Goal: Transaction & Acquisition: Purchase product/service

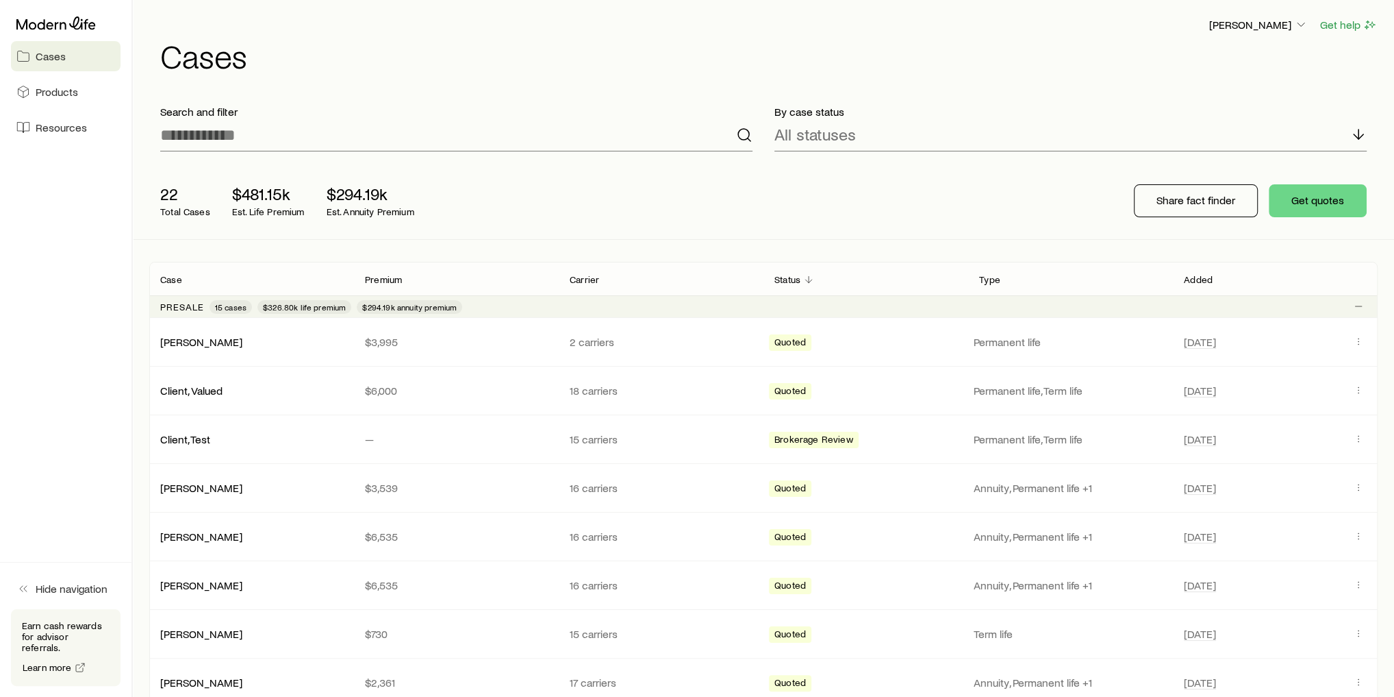
drag, startPoint x: 1557, startPoint y: 4, endPoint x: 1051, endPoint y: 191, distance: 539.6
click at [1051, 191] on div "22 Total Cases $481.15k Est. Life Premium $294.19k Est. Annuity Premium Share f…" at bounding box center [763, 200] width 1229 height 77
click at [656, 202] on div "22 Total Cases $481.15k Est. Life Premium $294.19k Est. Annuity Premium Share f…" at bounding box center [763, 200] width 1229 height 77
click at [586, 229] on div "22 Total Cases $481.15k Est. Life Premium $294.19k Est. Annuity Premium Share f…" at bounding box center [763, 200] width 1229 height 77
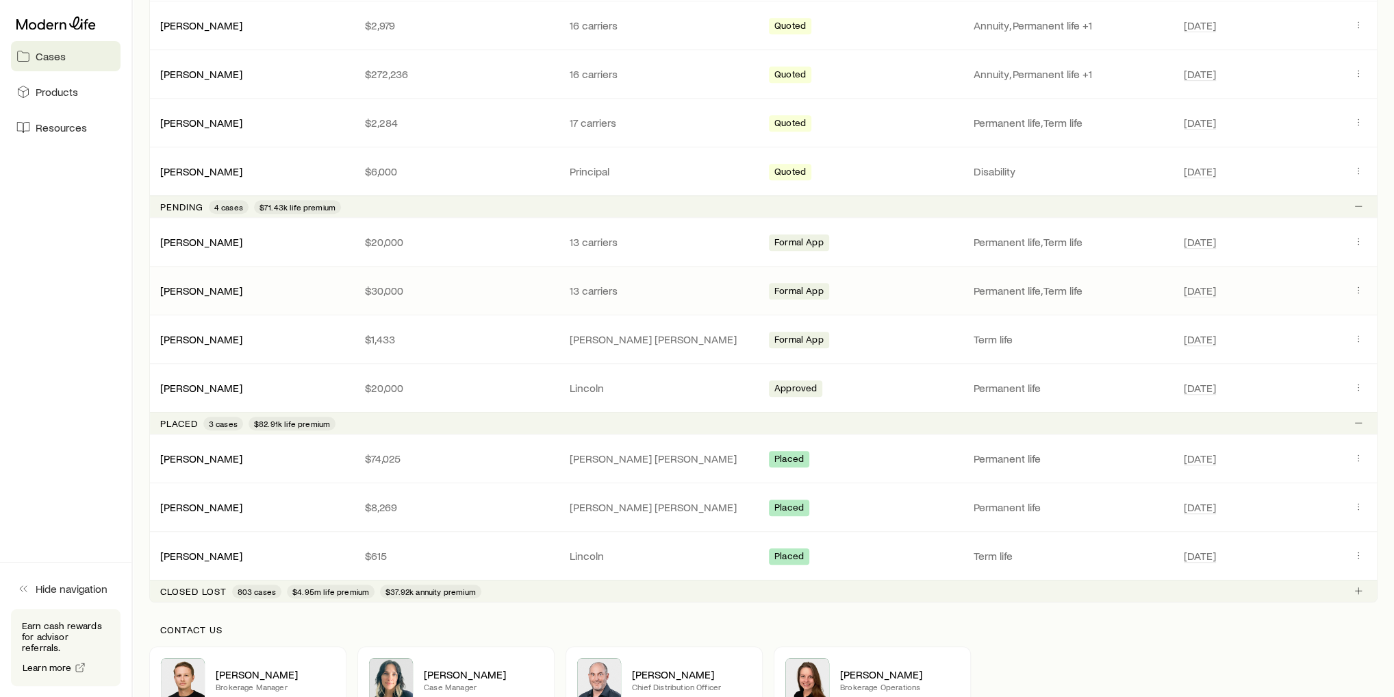
scroll to position [851, 0]
click at [225, 453] on link "[PERSON_NAME]" at bounding box center [202, 457] width 82 height 13
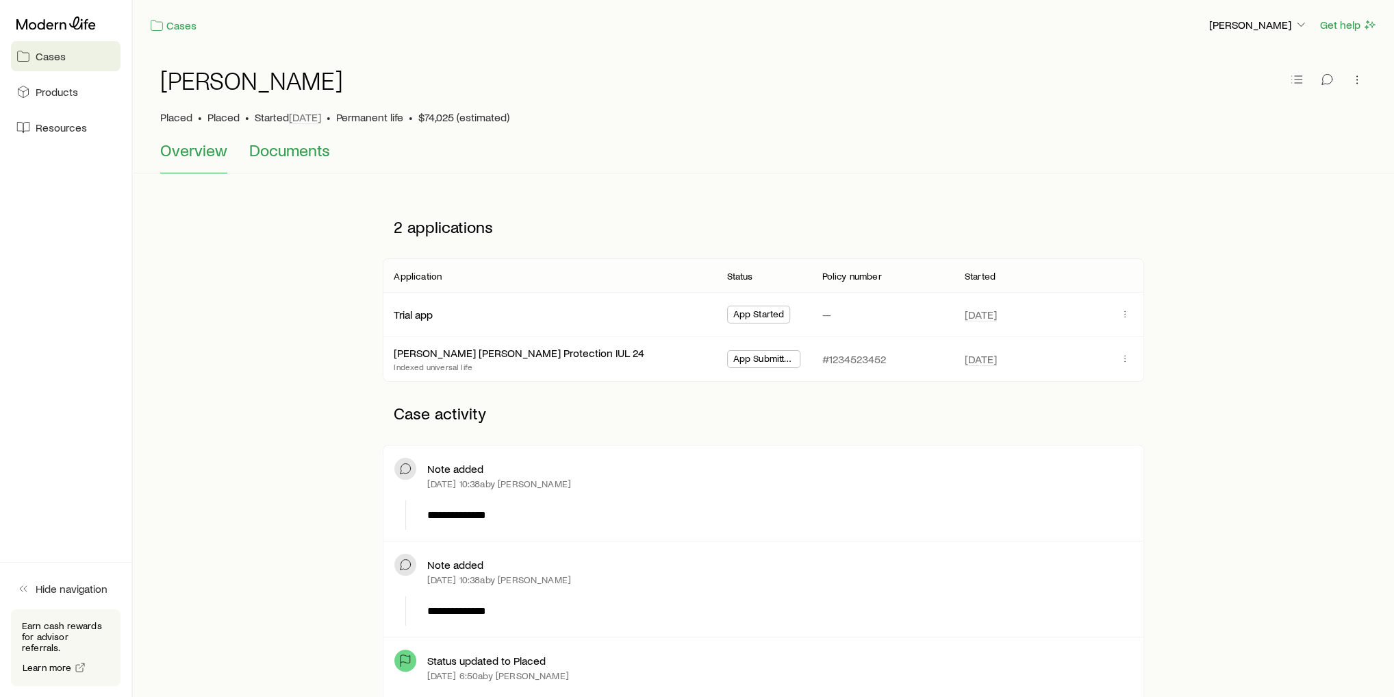
click at [297, 148] on span "Documents" at bounding box center [289, 149] width 81 height 19
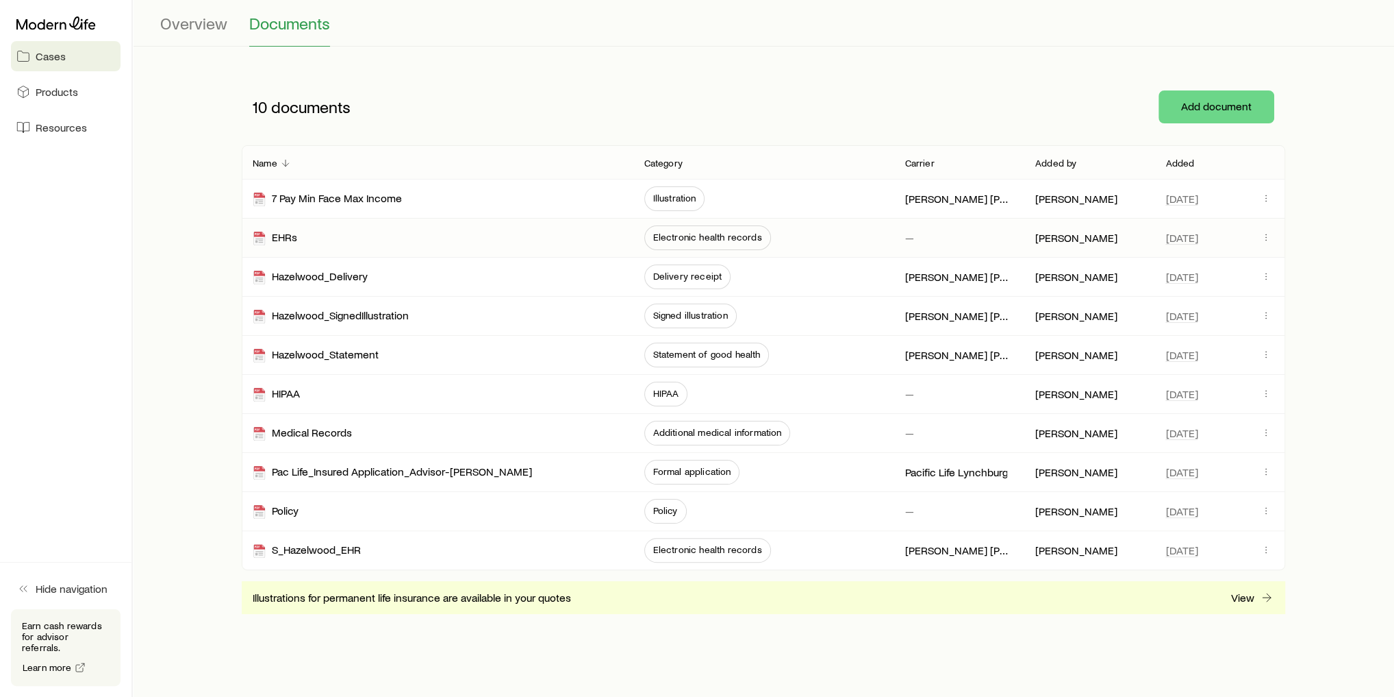
scroll to position [126, 0]
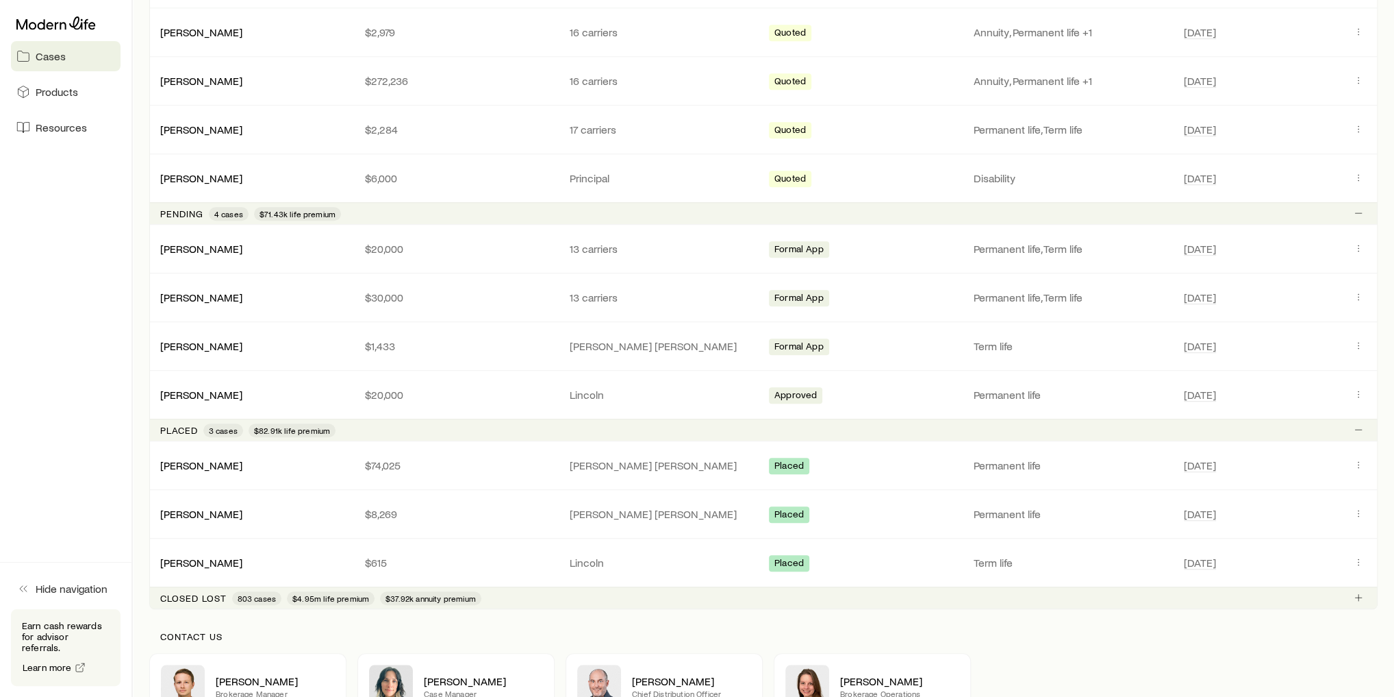
scroll to position [847, 0]
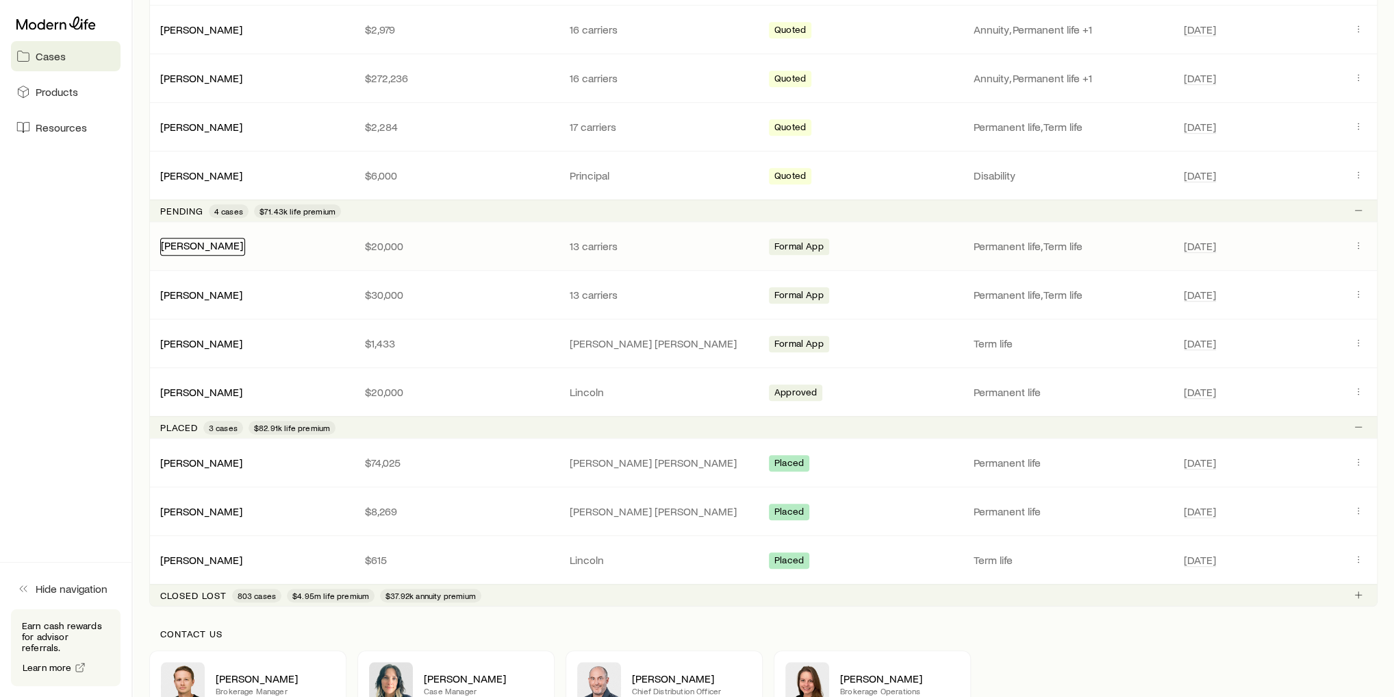
click at [196, 238] on link "[PERSON_NAME]" at bounding box center [202, 244] width 82 height 13
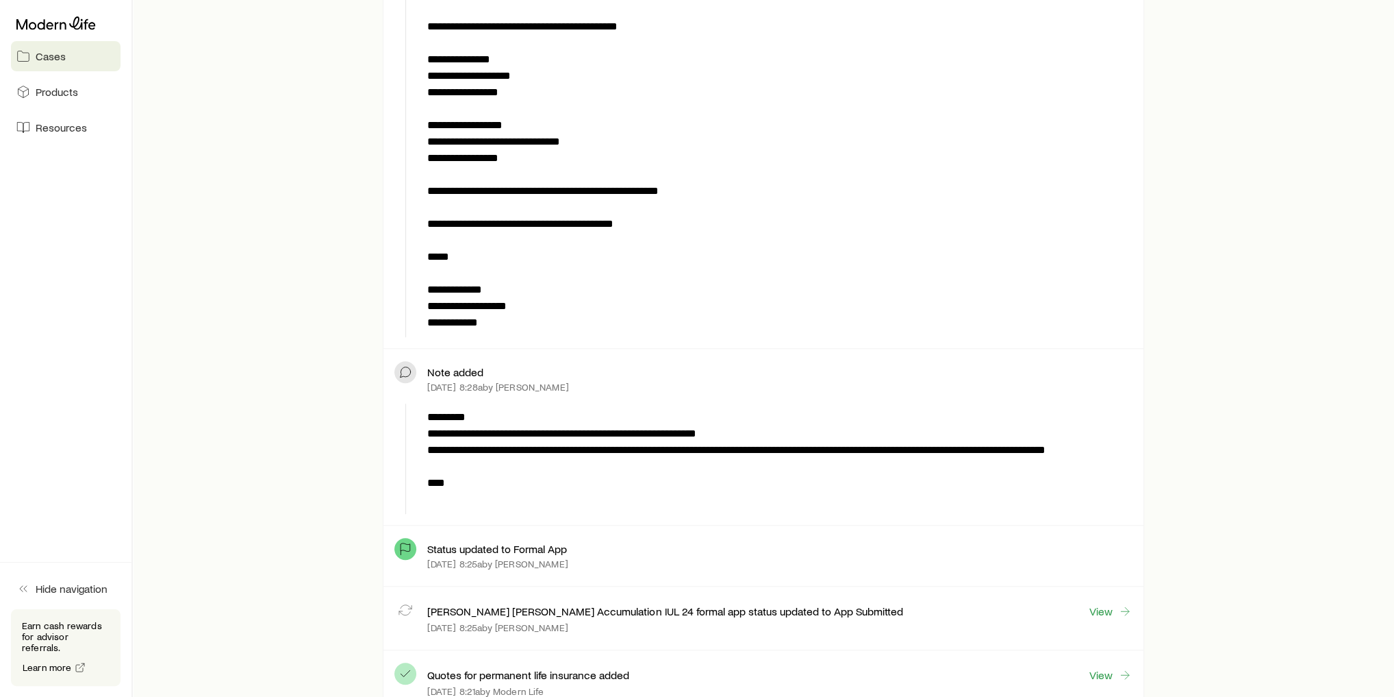
scroll to position [699, 0]
drag, startPoint x: 434, startPoint y: 379, endPoint x: 506, endPoint y: 386, distance: 72.2
click at [506, 386] on div "Note added [DATE] 8:28a by [PERSON_NAME]" at bounding box center [779, 378] width 705 height 38
click at [273, 439] on div "**********" at bounding box center [764, 233] width 1218 height 1475
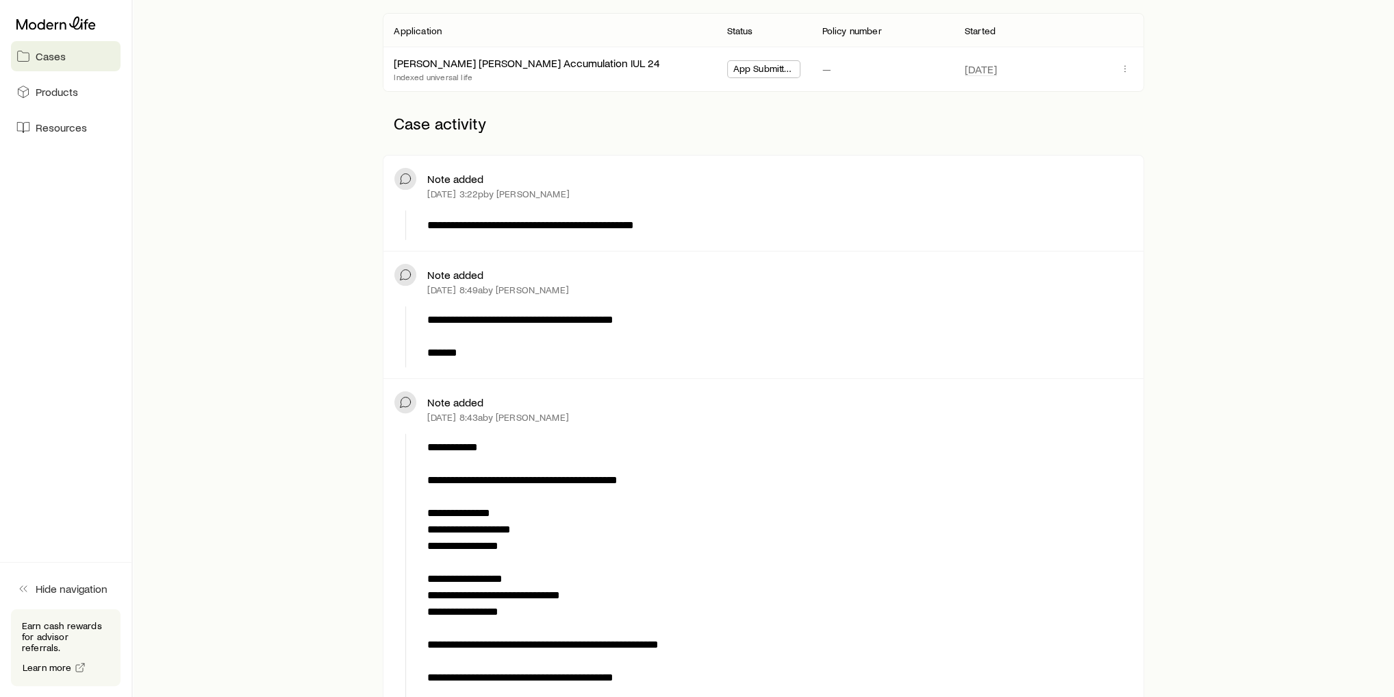
scroll to position [0, 0]
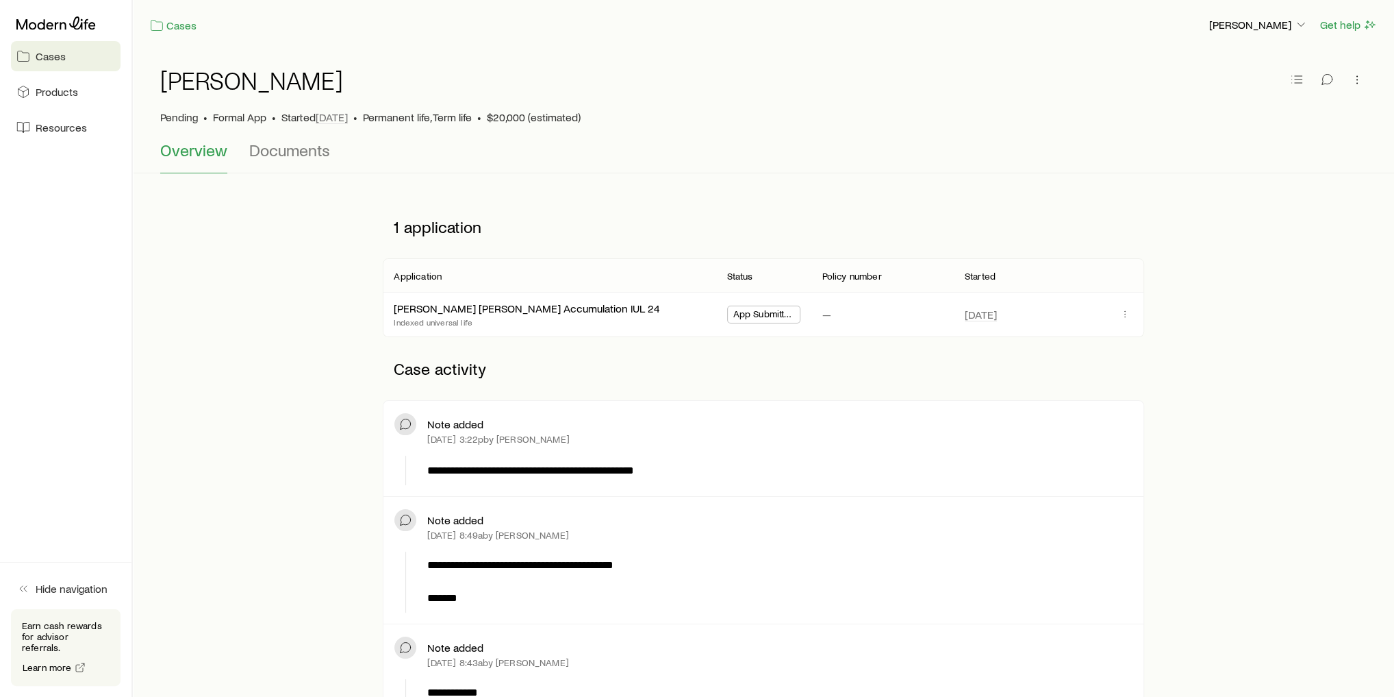
drag, startPoint x: 428, startPoint y: 439, endPoint x: 599, endPoint y: 442, distance: 171.3
click at [599, 442] on div "Note added [DATE] 3:22p by [PERSON_NAME]" at bounding box center [779, 431] width 705 height 38
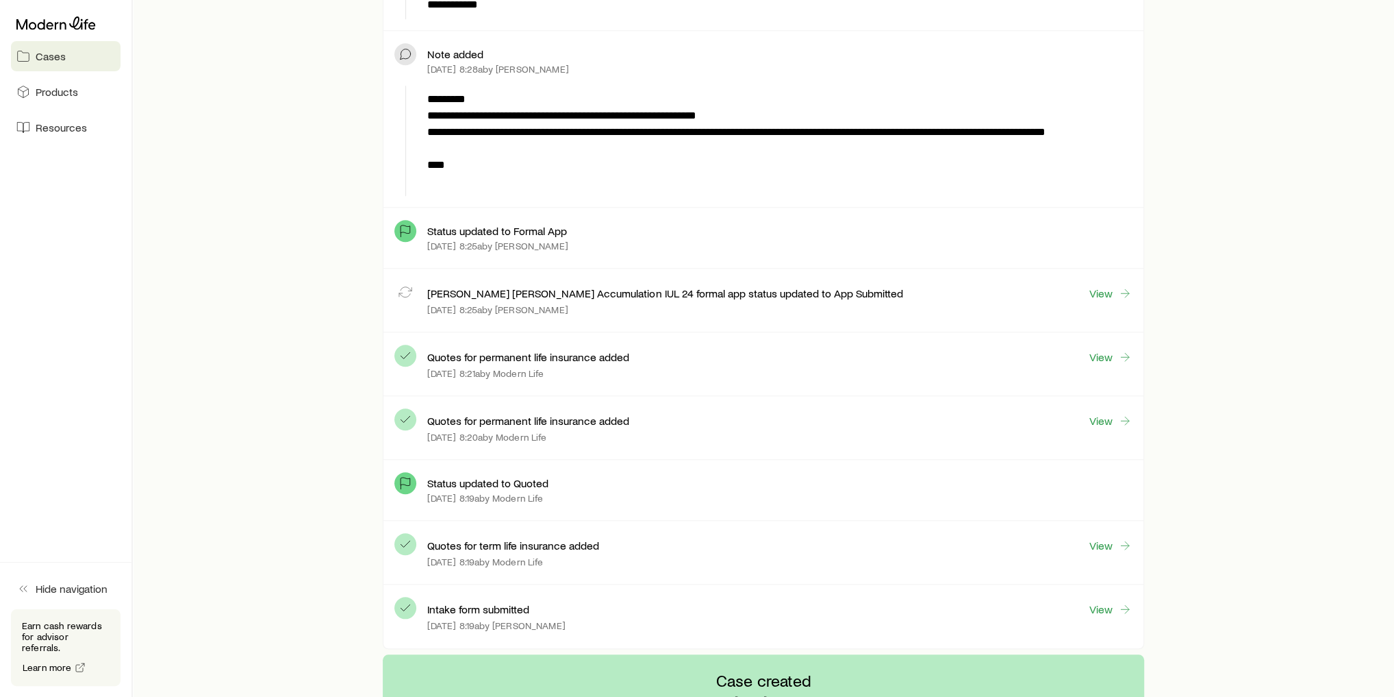
scroll to position [1017, 0]
click at [701, 376] on div "Quotes for permanent life insurance added View [DATE] 8:21a by Modern Life" at bounding box center [779, 362] width 705 height 41
click at [1096, 285] on link "View" at bounding box center [1111, 293] width 44 height 16
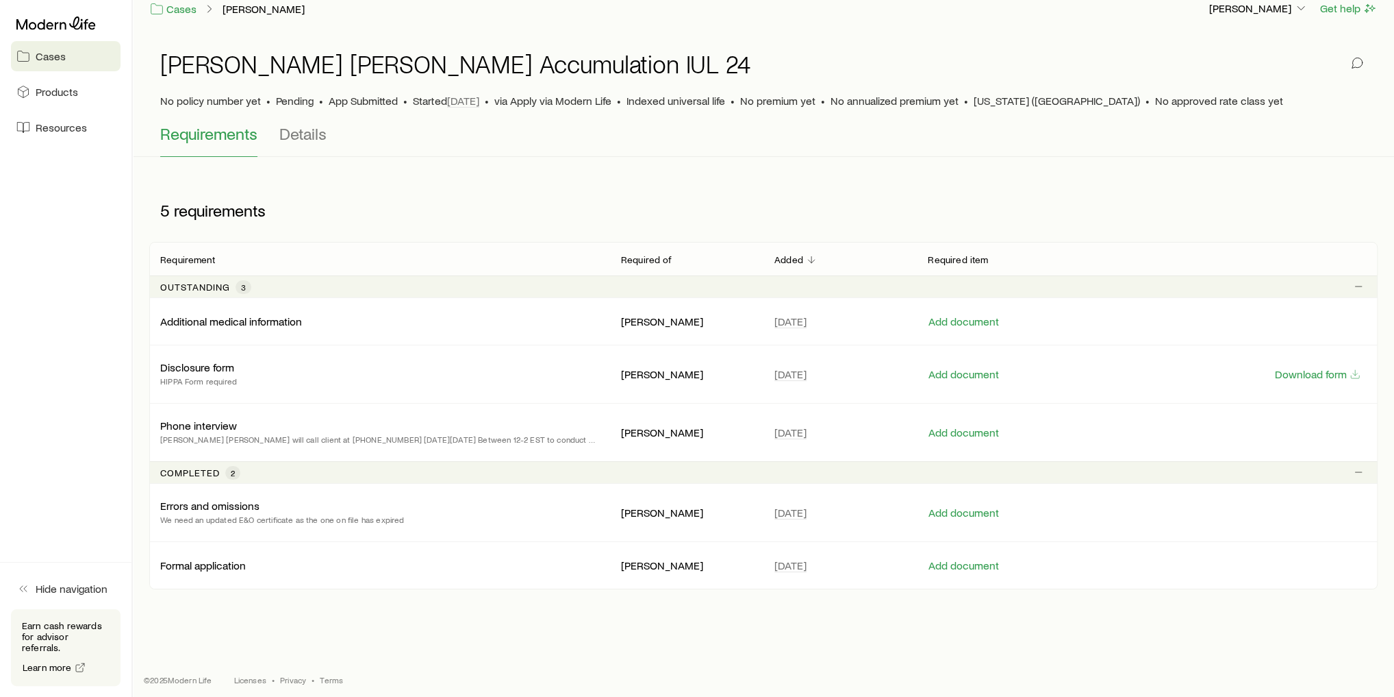
scroll to position [17, 0]
click at [1292, 373] on button "Download form" at bounding box center [1318, 373] width 87 height 13
click at [60, 25] on icon at bounding box center [55, 22] width 79 height 13
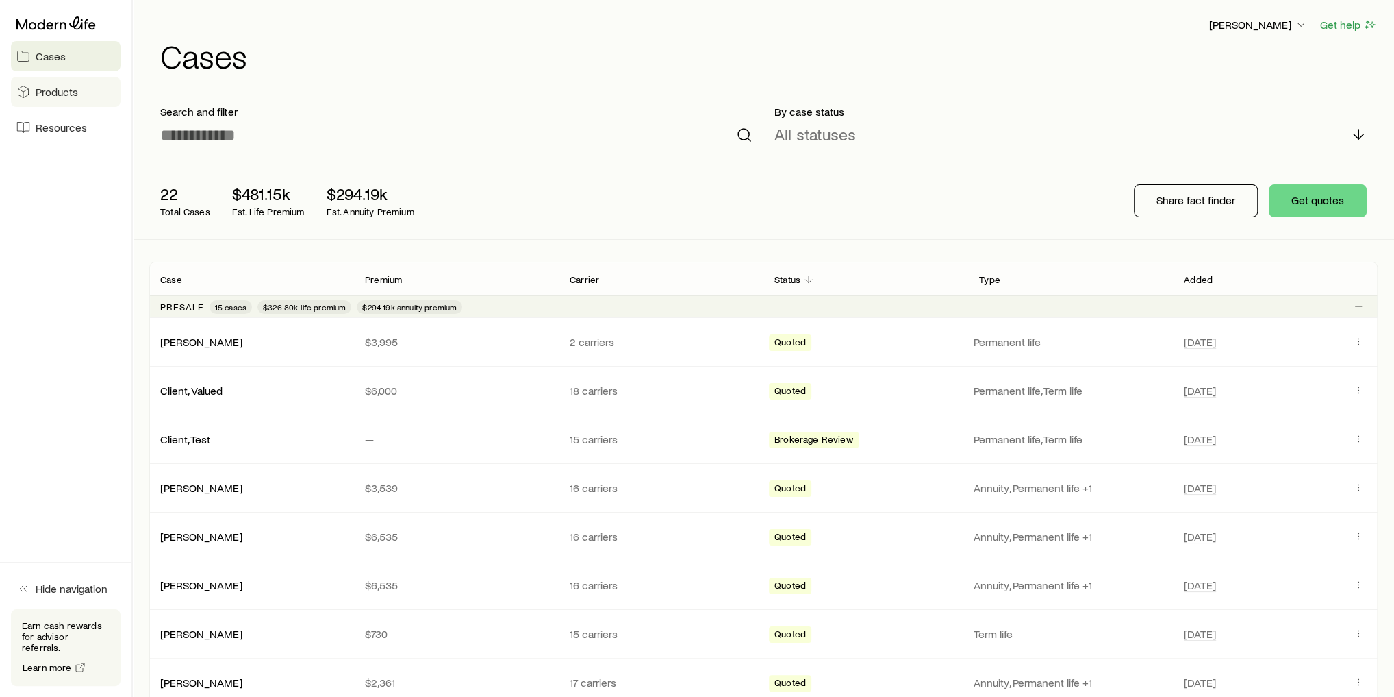
click at [51, 87] on span "Products" at bounding box center [57, 92] width 42 height 14
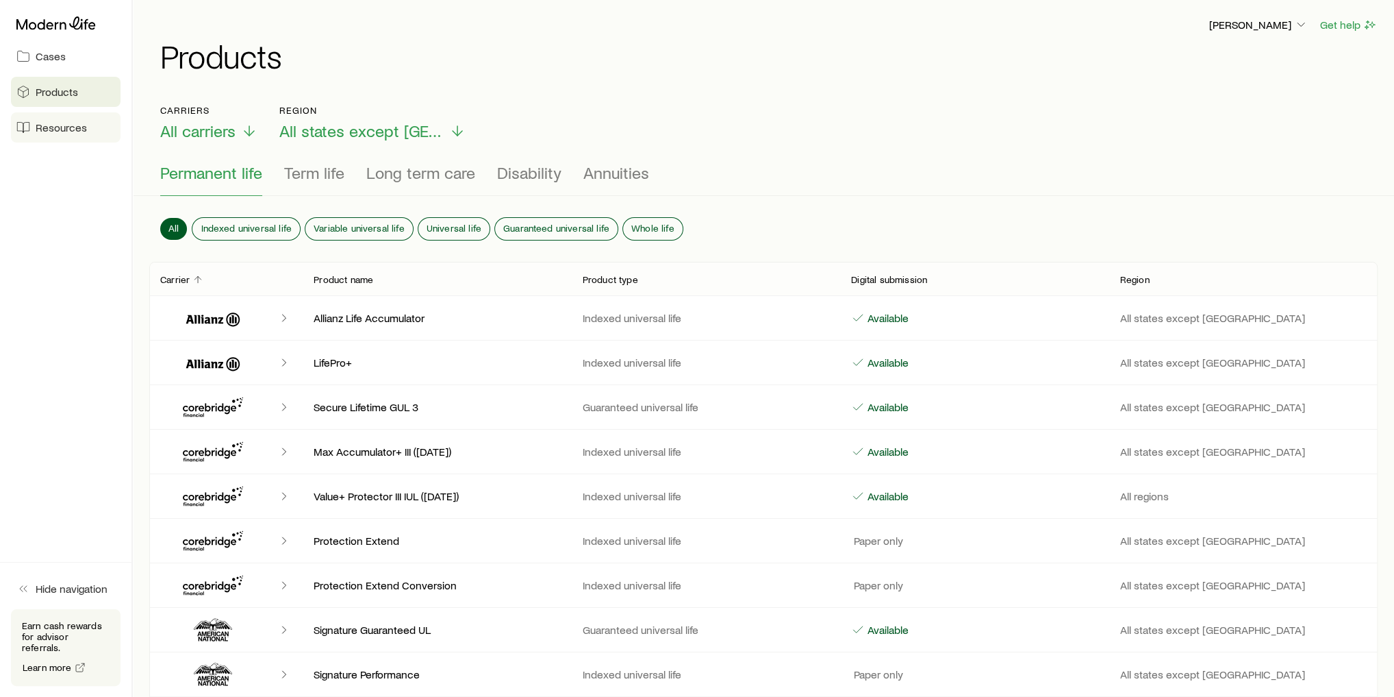
click at [68, 135] on link "Resources" at bounding box center [66, 127] width 110 height 30
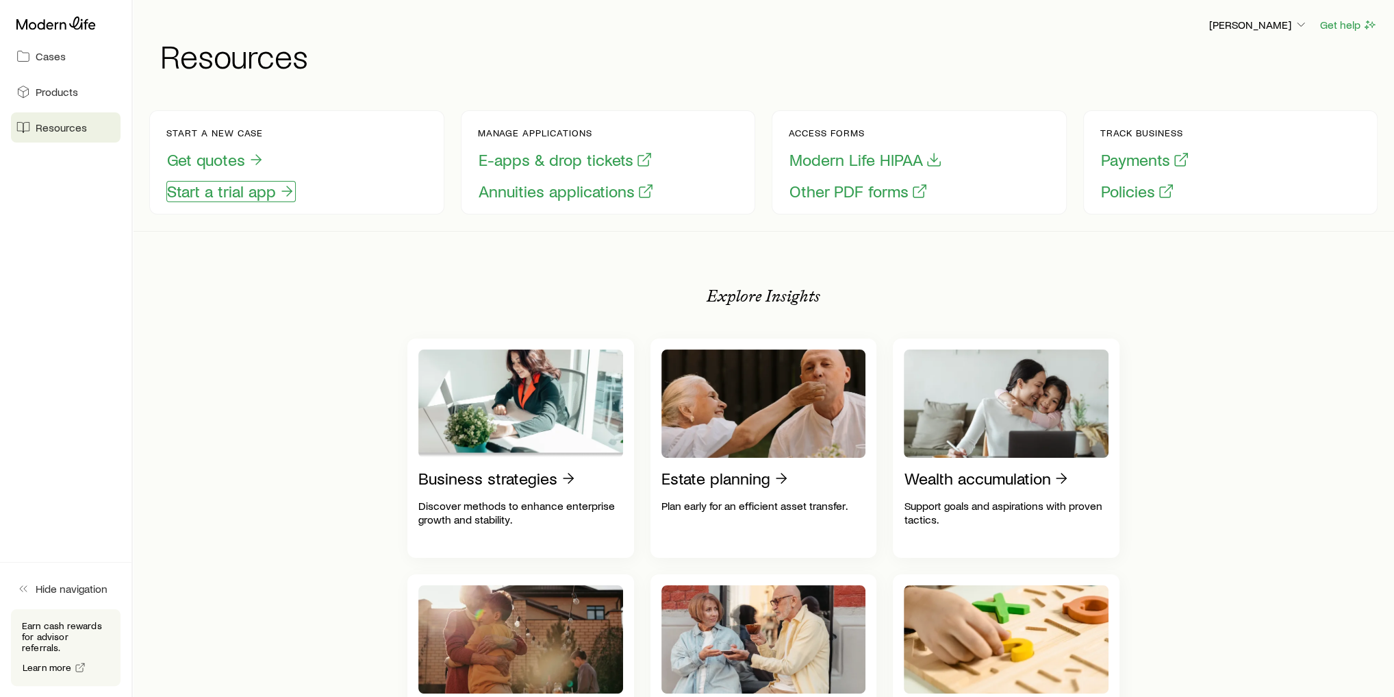
click at [271, 190] on button "Start a trial app" at bounding box center [230, 191] width 129 height 21
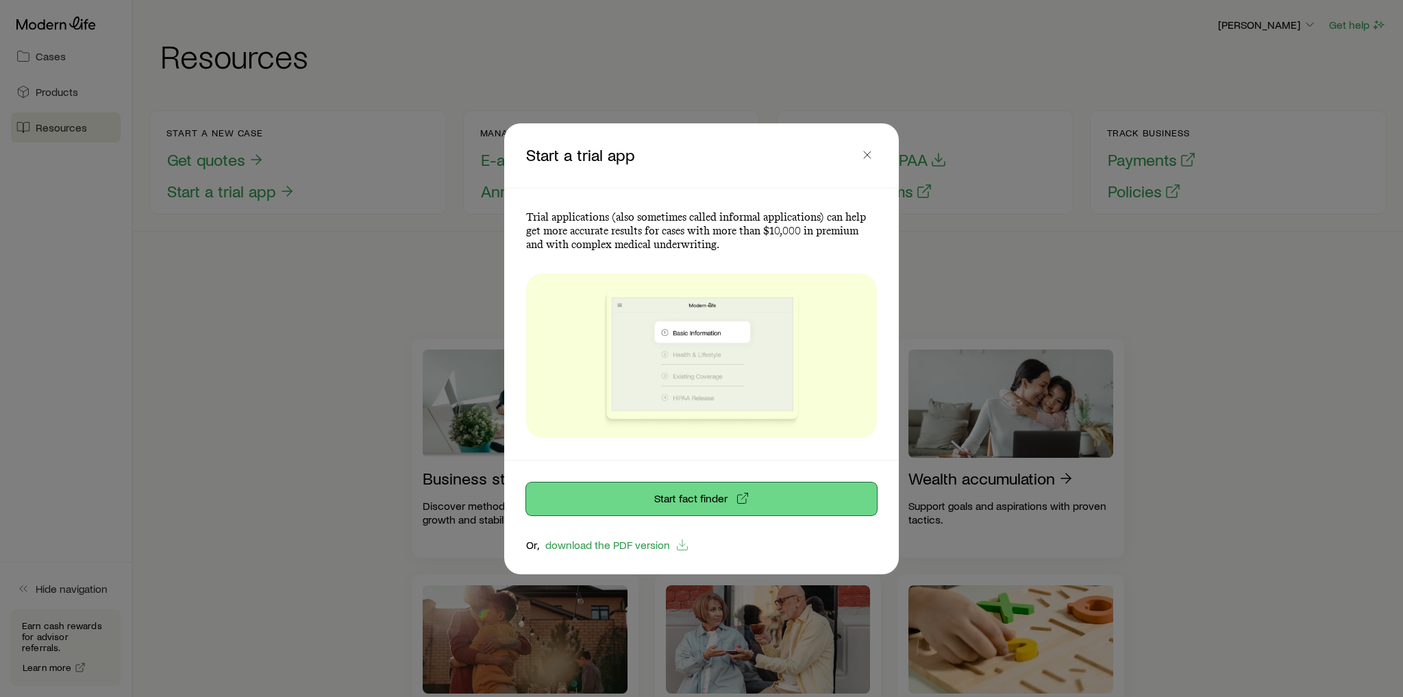
click at [725, 509] on link "Start fact finder" at bounding box center [701, 498] width 351 height 33
drag, startPoint x: 270, startPoint y: 279, endPoint x: 75, endPoint y: 50, distance: 300.3
click at [269, 277] on div at bounding box center [701, 348] width 1403 height 697
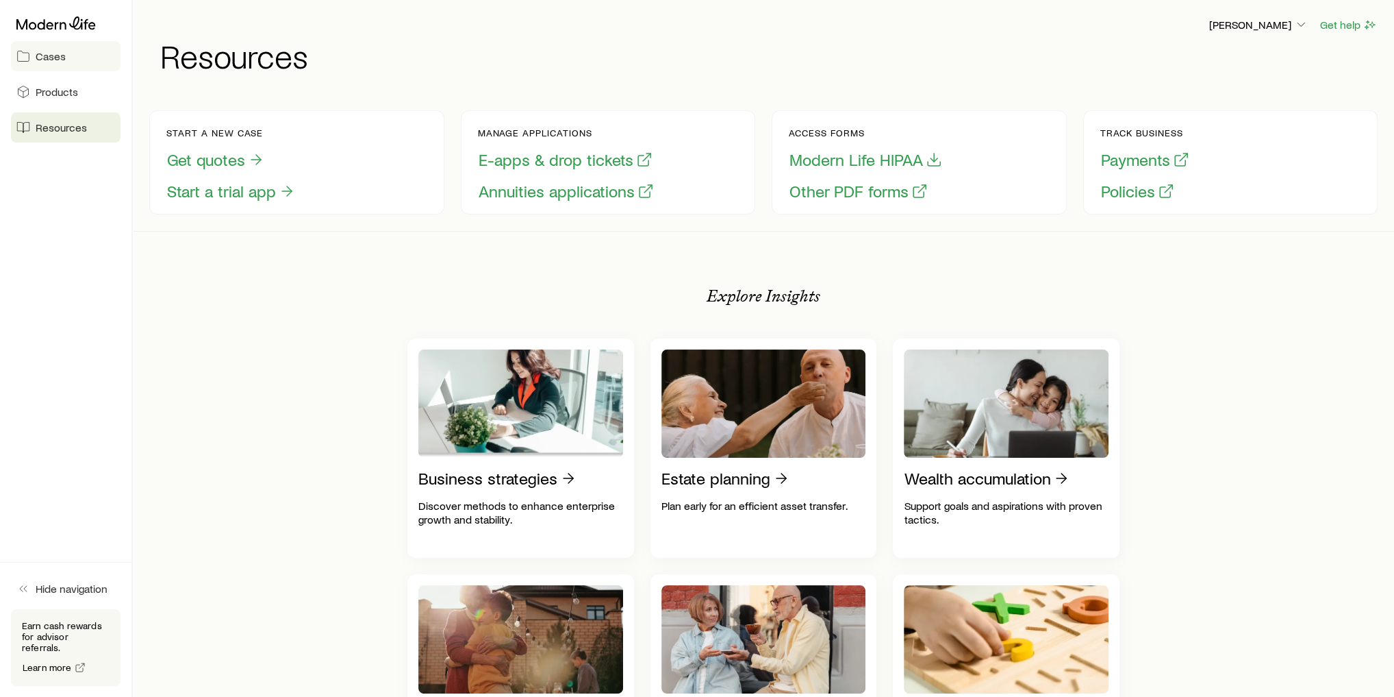
click at [50, 55] on span "Cases" at bounding box center [51, 56] width 30 height 14
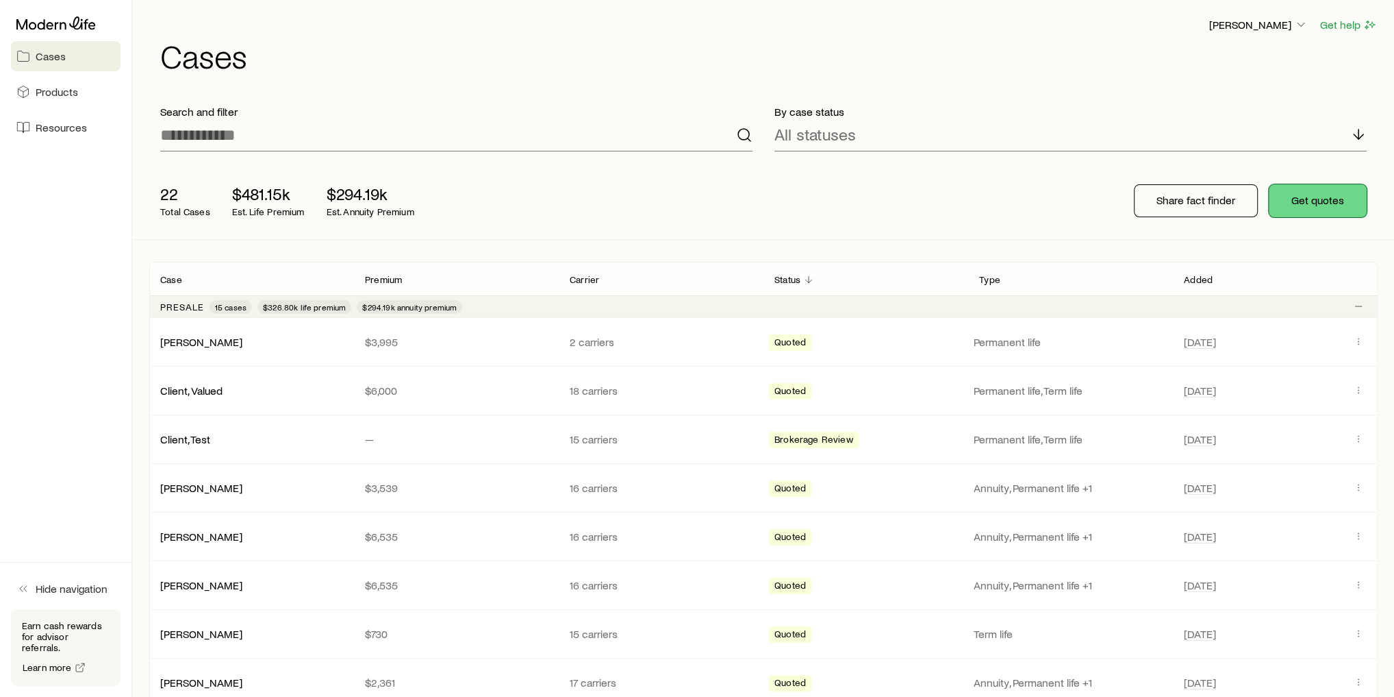
click at [1323, 201] on button "Get quotes" at bounding box center [1318, 200] width 98 height 33
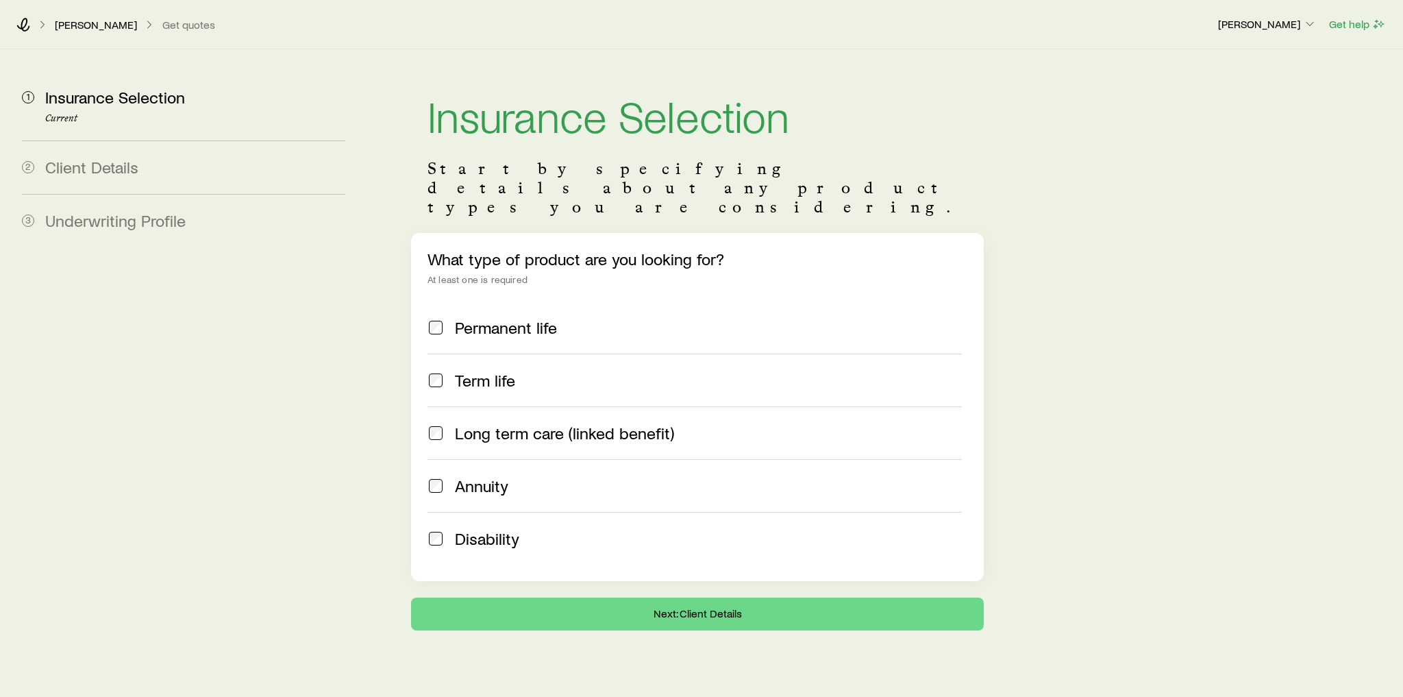
click at [490, 371] on span "Term life" at bounding box center [485, 380] width 60 height 19
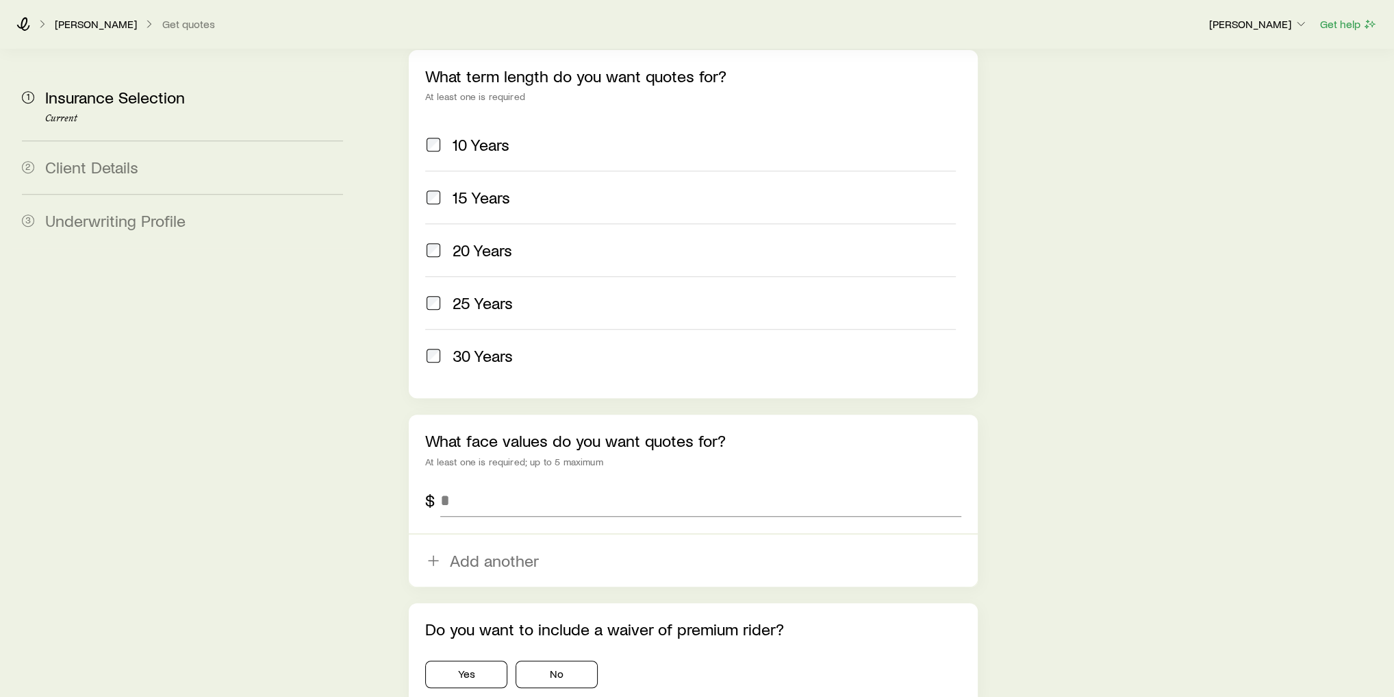
scroll to position [586, 0]
click at [483, 240] on span "20 Years" at bounding box center [483, 249] width 60 height 19
click at [483, 292] on span "25 Years" at bounding box center [483, 301] width 60 height 19
click at [495, 328] on label "30 Years" at bounding box center [690, 354] width 531 height 53
click at [534, 483] on input "tel" at bounding box center [700, 499] width 521 height 33
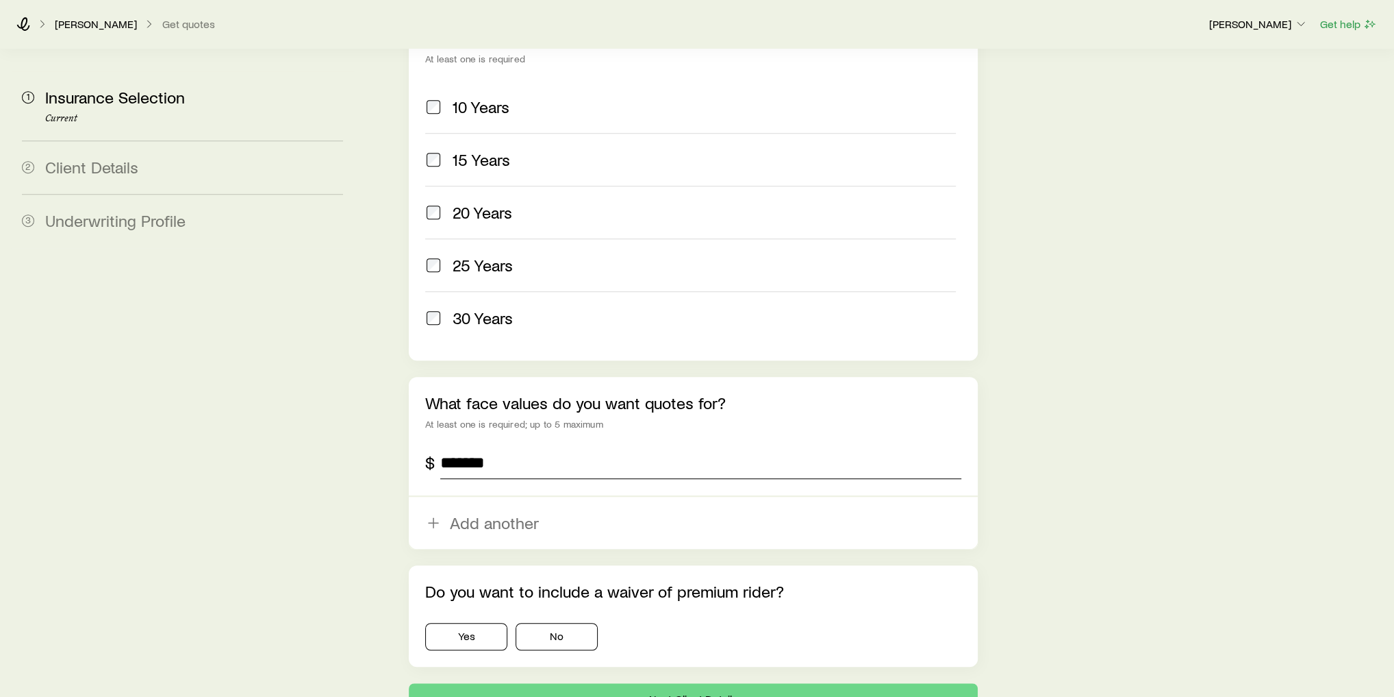
scroll to position [641, 0]
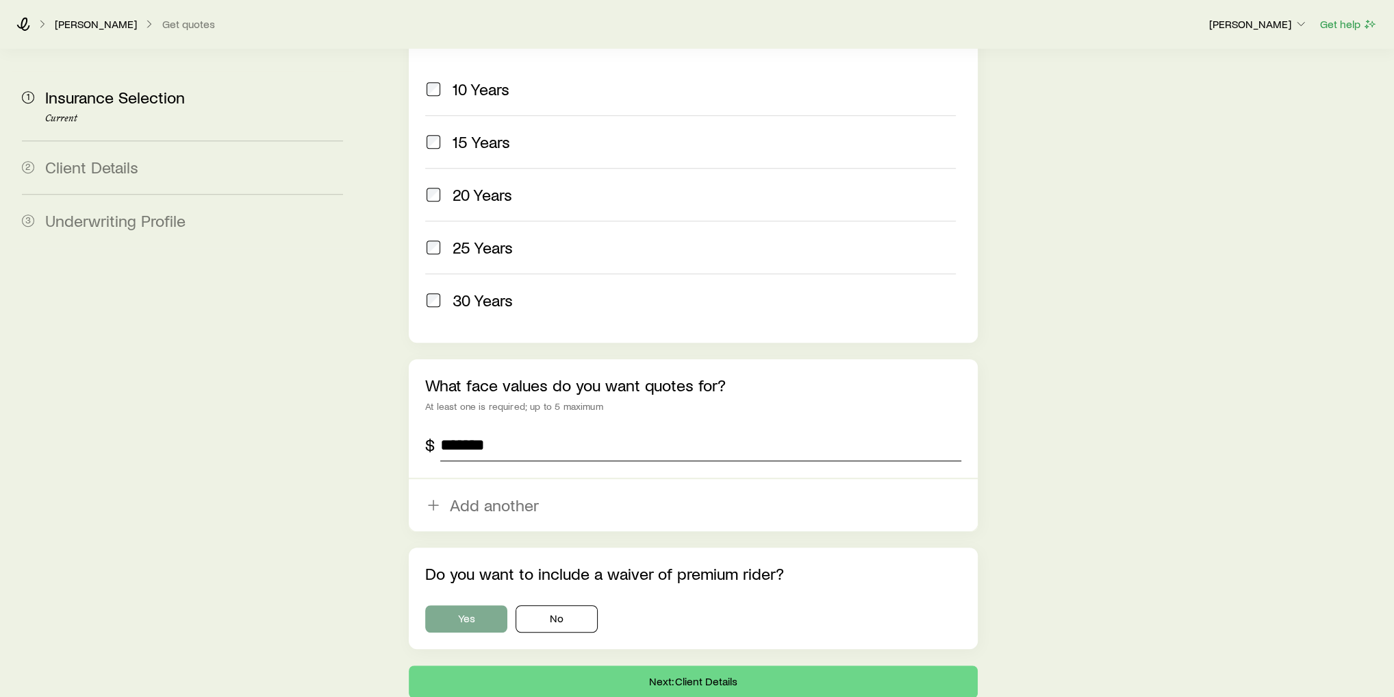
type input "*******"
click at [466, 605] on button "Yes" at bounding box center [466, 618] width 82 height 27
click at [545, 665] on button "Next: Client Details" at bounding box center [693, 681] width 569 height 33
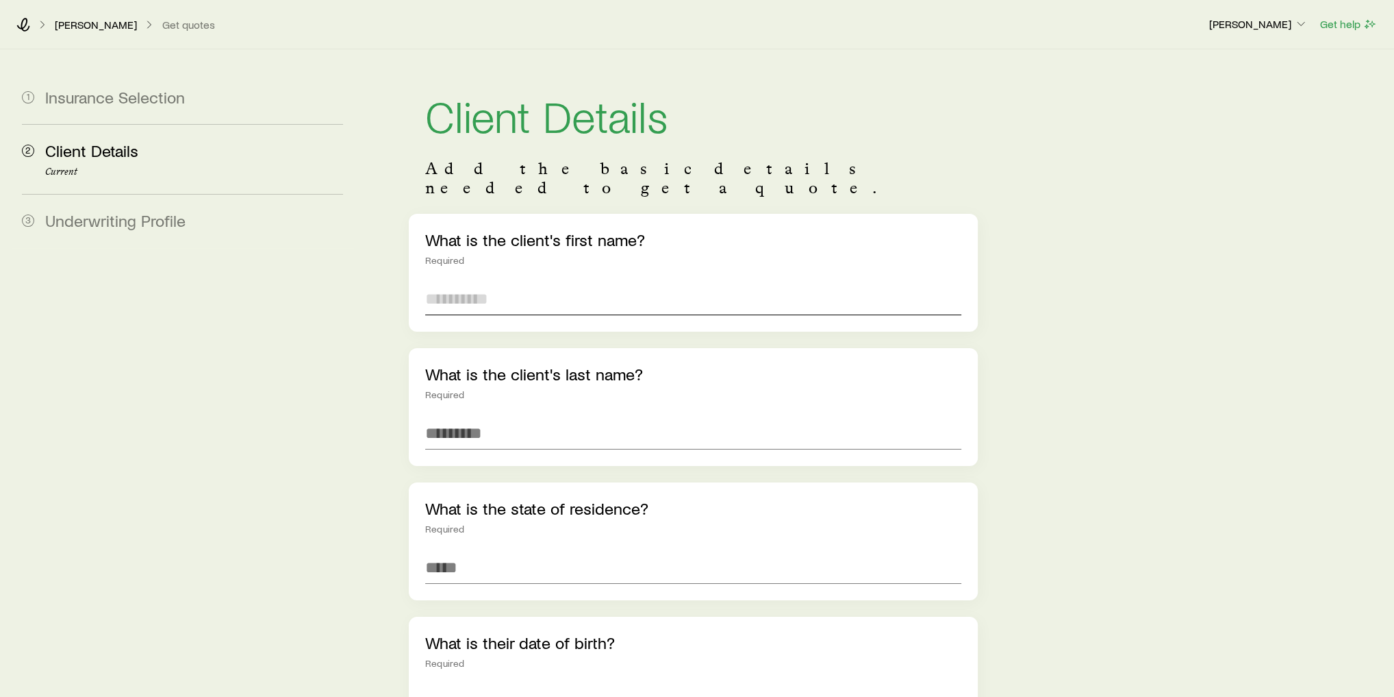
click at [566, 282] on input "text" at bounding box center [693, 298] width 536 height 33
type input "******"
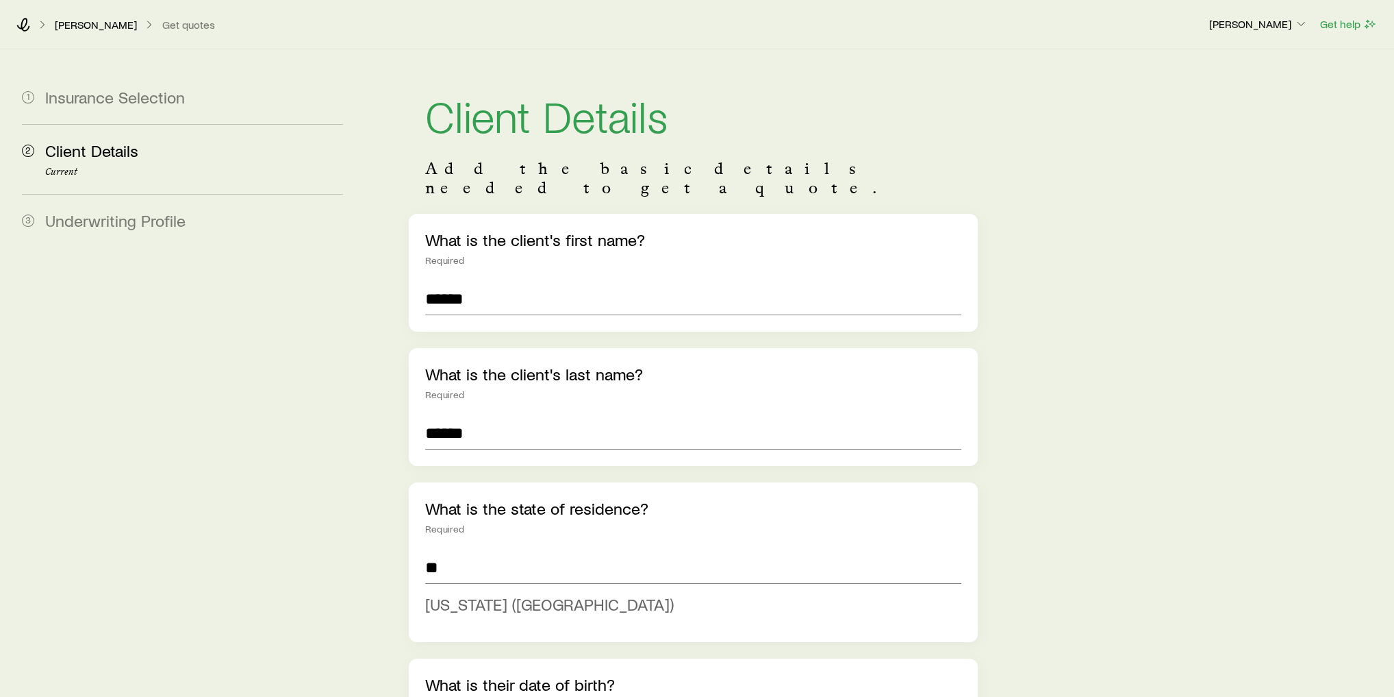
click at [475, 594] on span "[US_STATE] ([GEOGRAPHIC_DATA])" at bounding box center [549, 604] width 249 height 20
type input "**********"
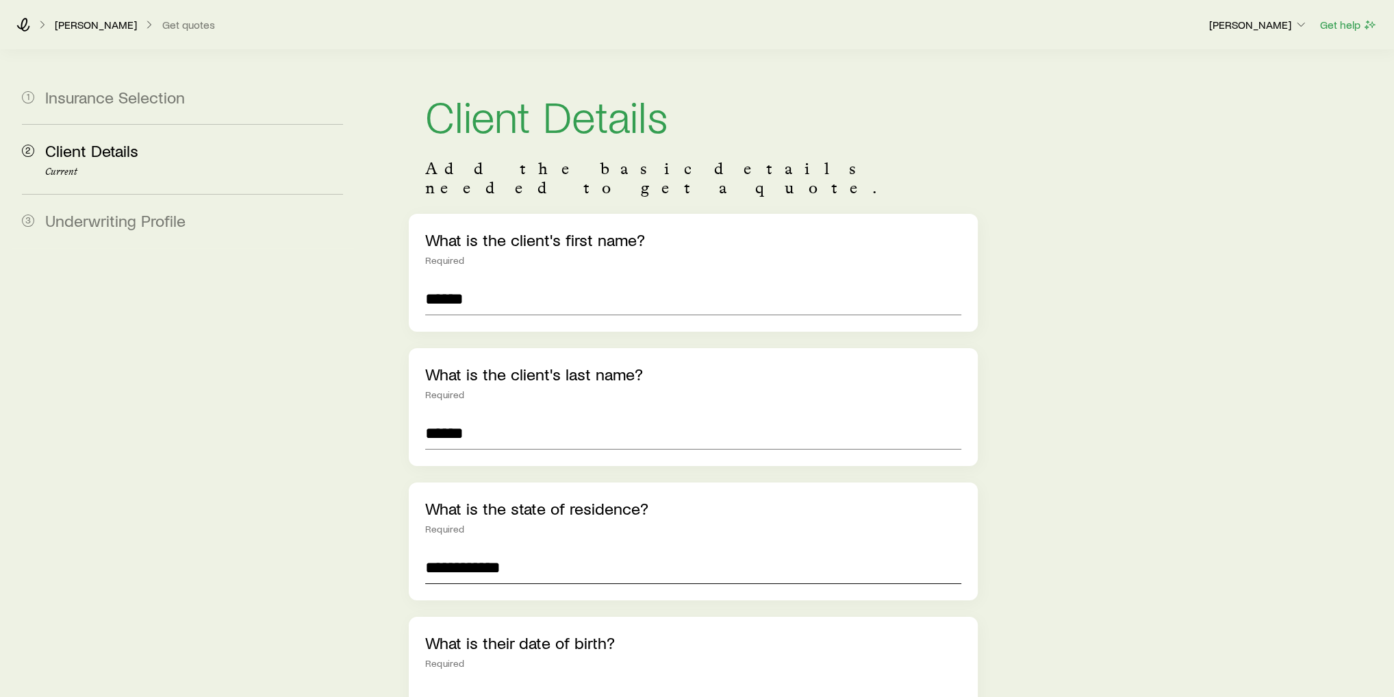
scroll to position [55, 0]
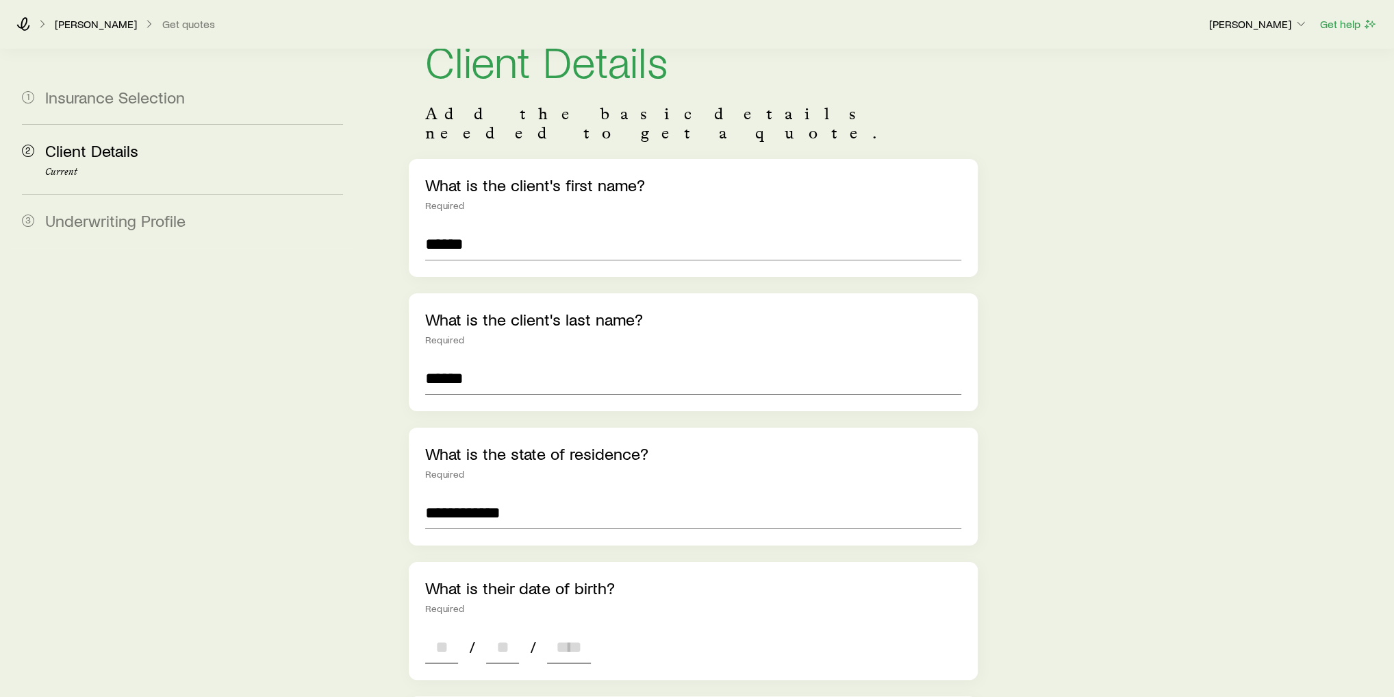
click at [429, 630] on input at bounding box center [441, 646] width 33 height 33
type input "**"
type input "****"
type input "*"
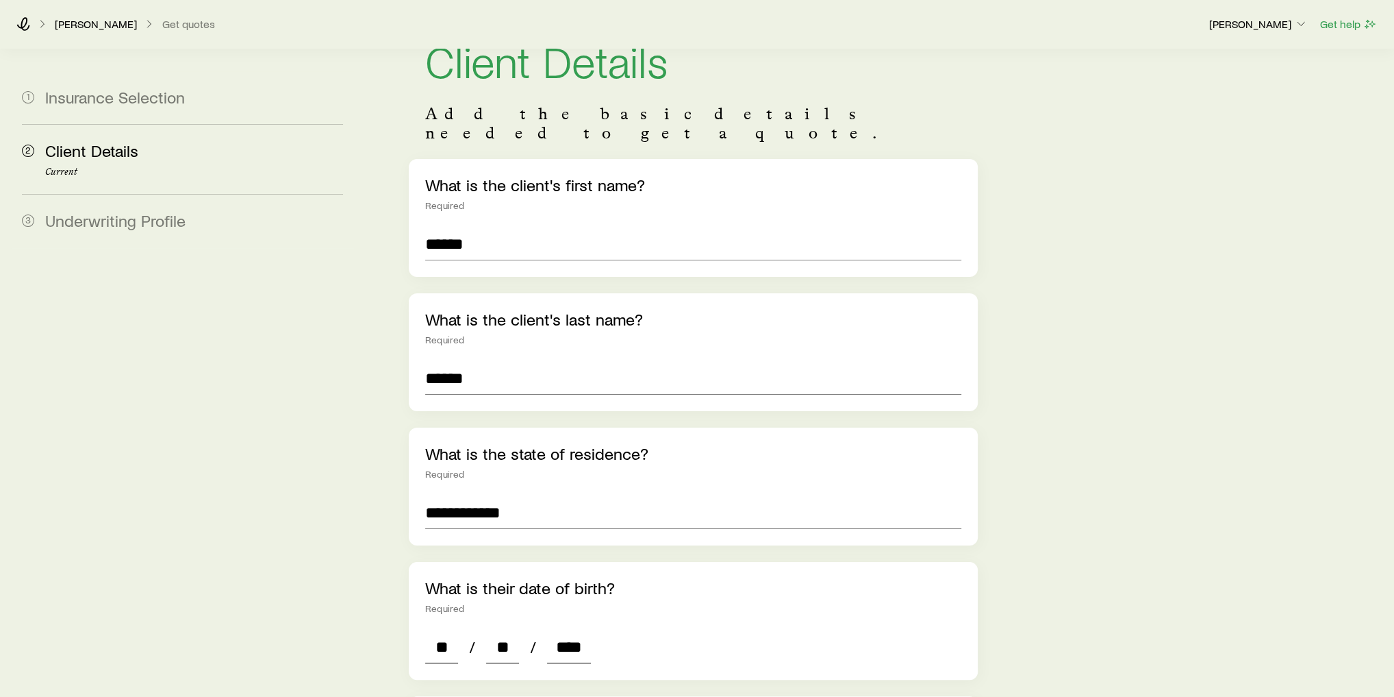
type input "*"
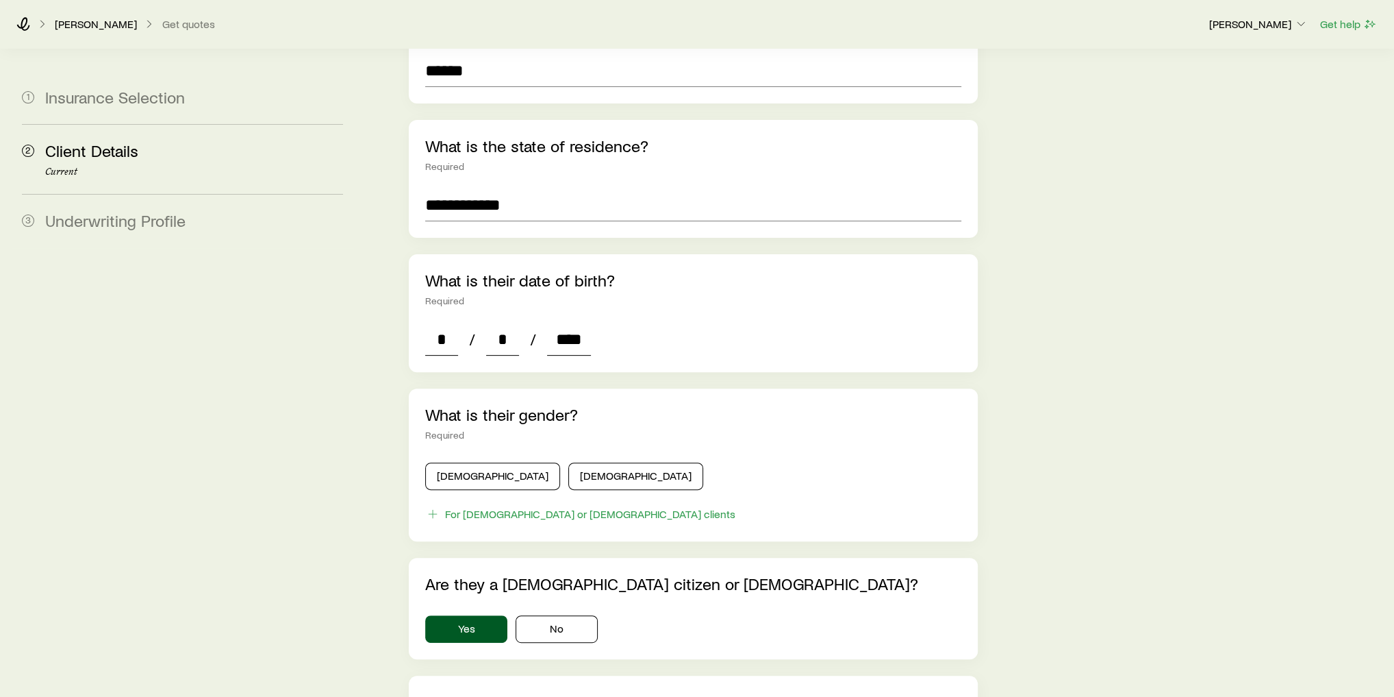
scroll to position [462, 0]
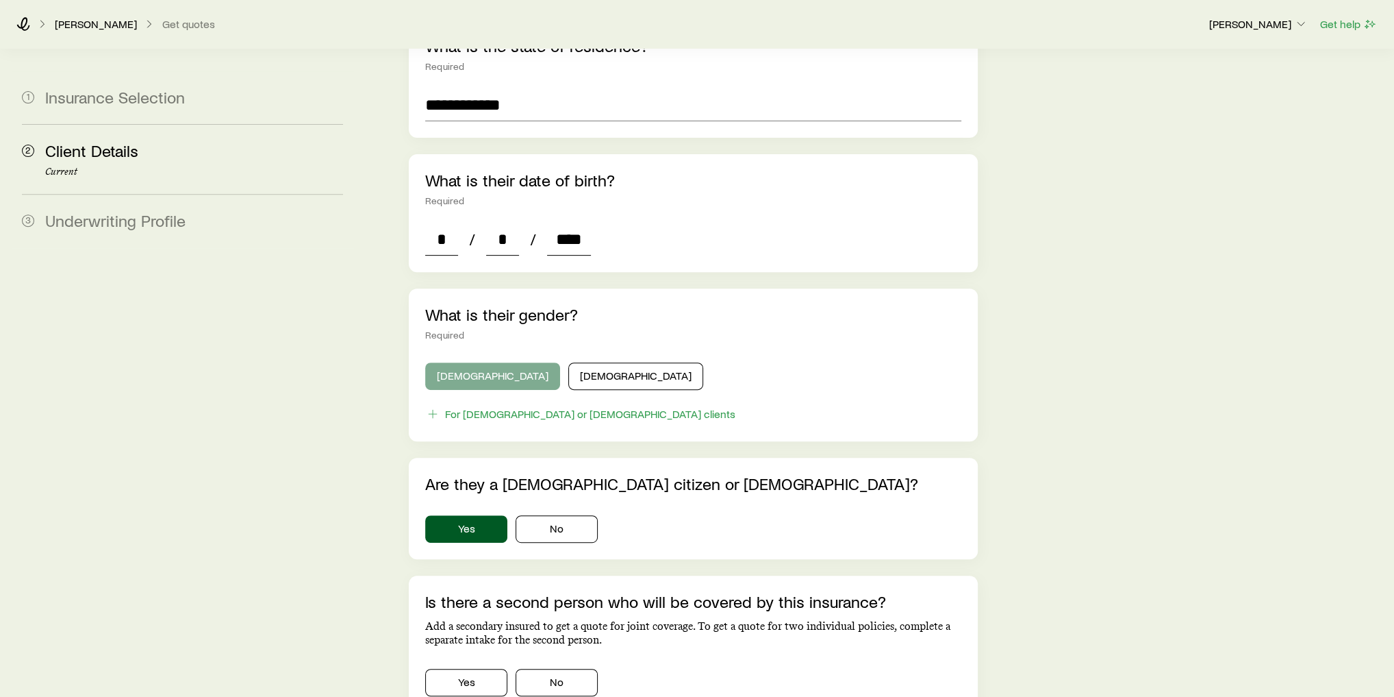
type input "****"
click at [451, 362] on button "[DEMOGRAPHIC_DATA]" at bounding box center [492, 375] width 135 height 27
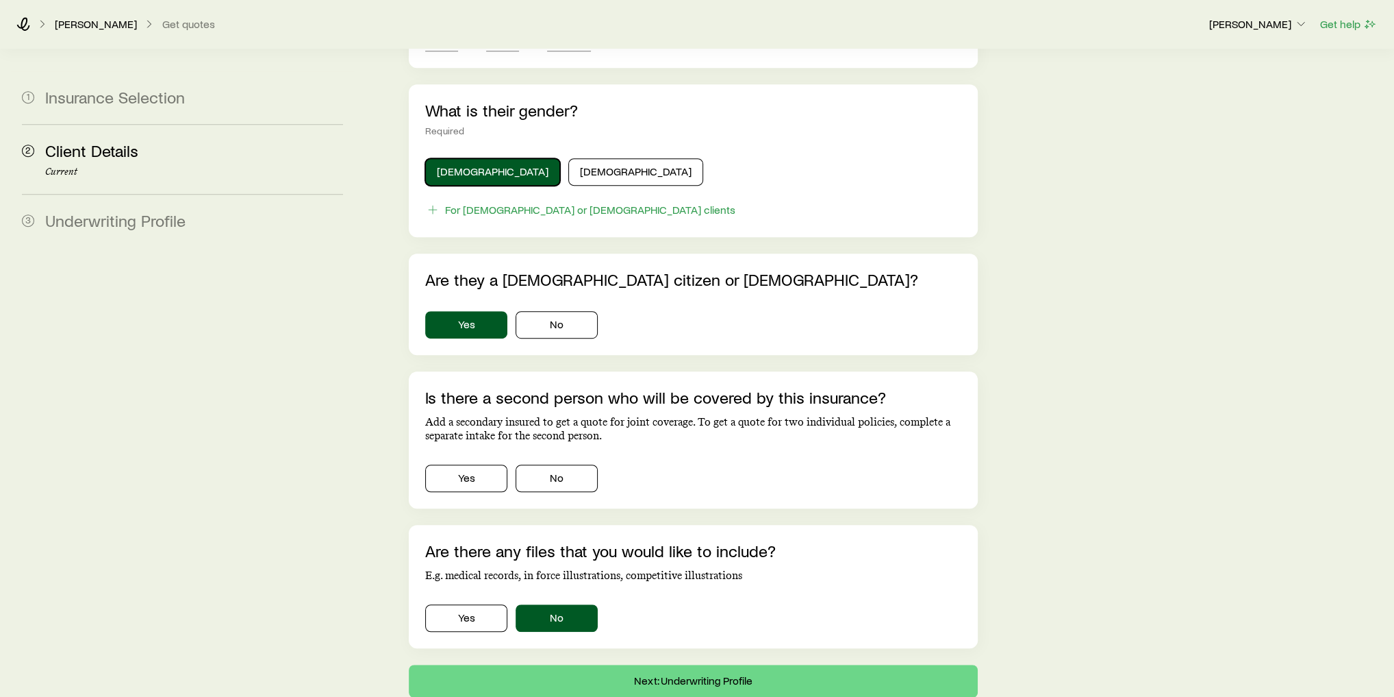
scroll to position [740, 0]
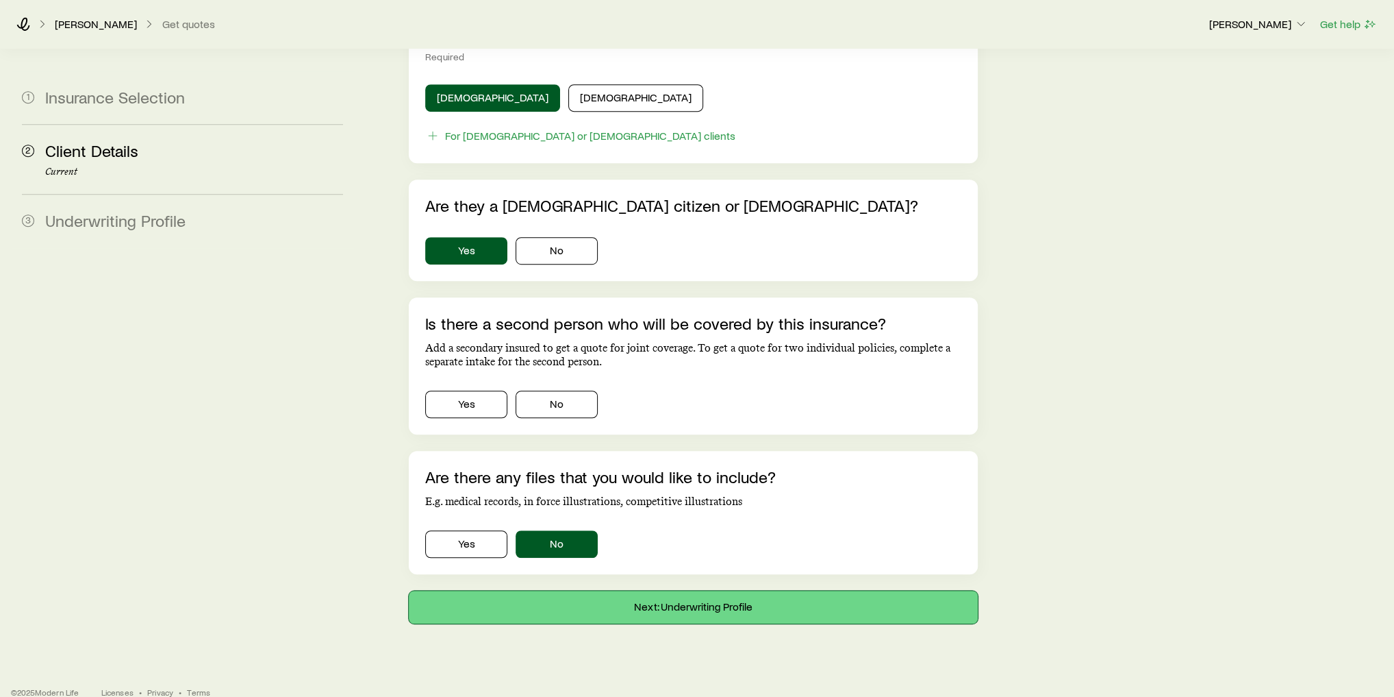
click at [752, 590] on button "Next: Underwriting Profile" at bounding box center [693, 606] width 569 height 33
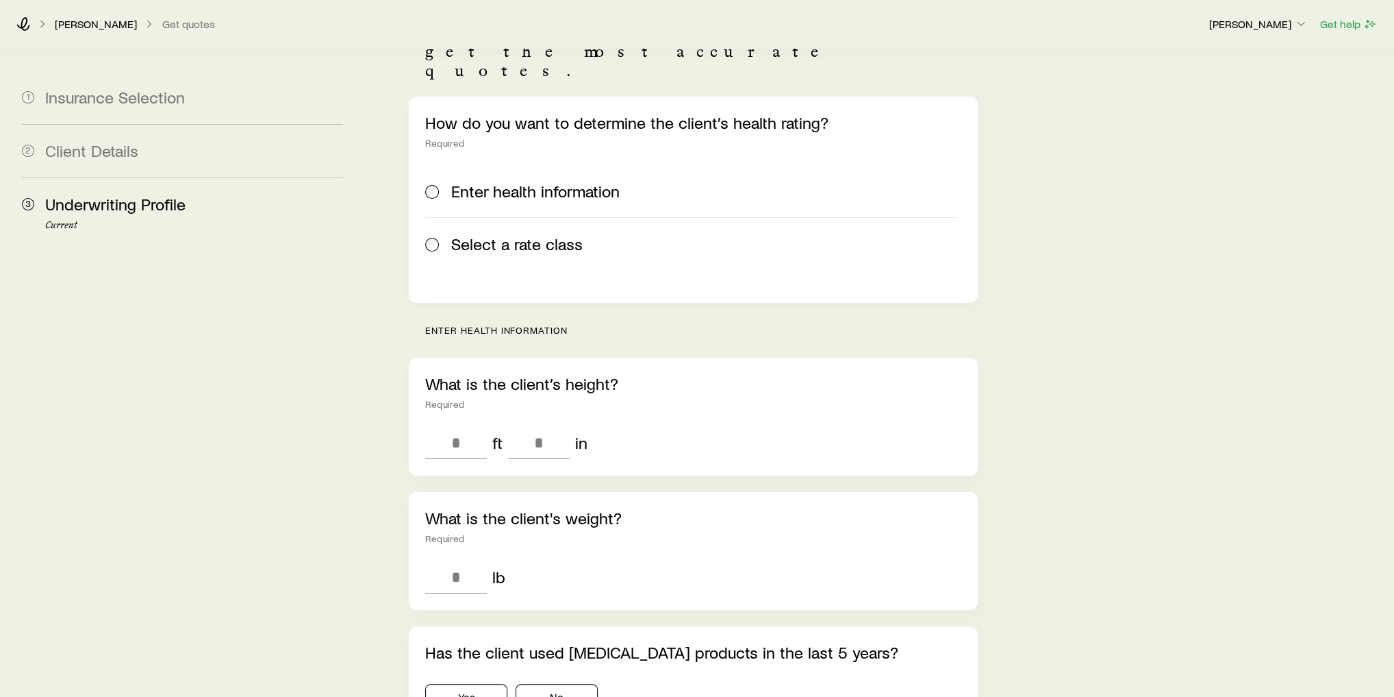
scroll to position [156, 0]
click at [492, 234] on span "Select a rate class" at bounding box center [516, 243] width 131 height 19
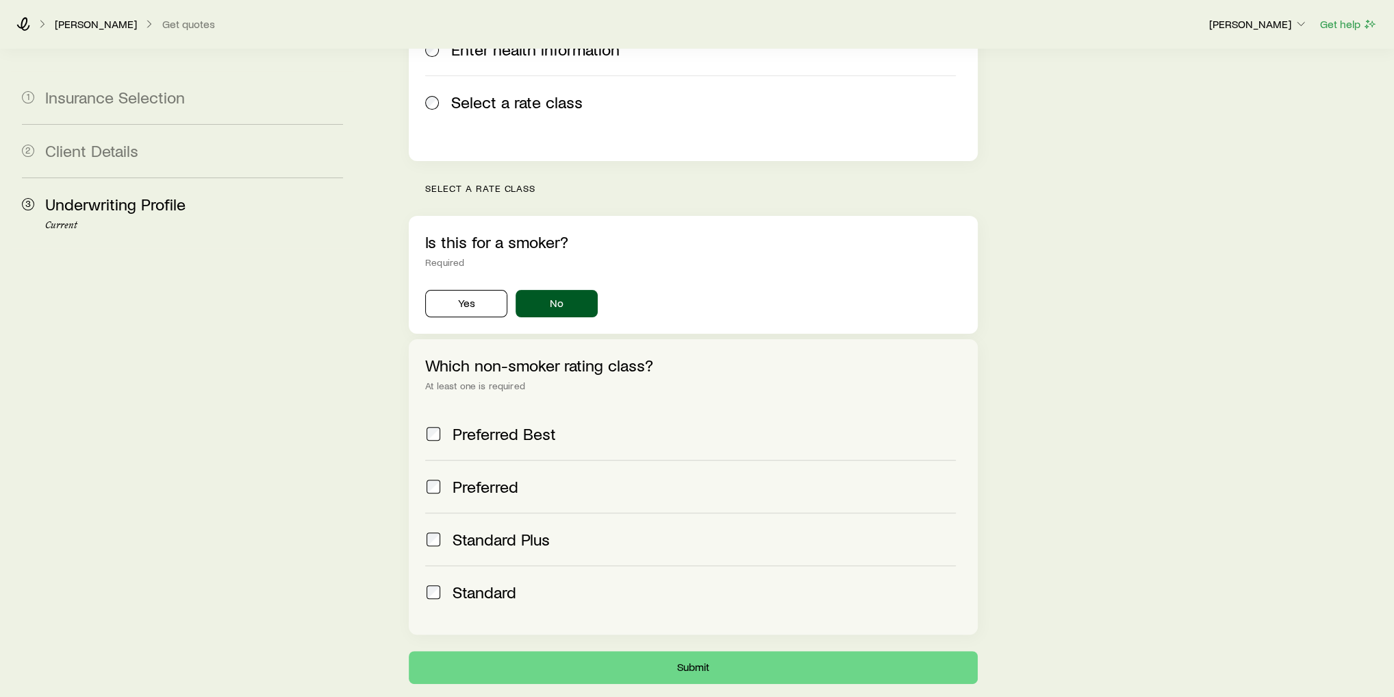
scroll to position [321, 0]
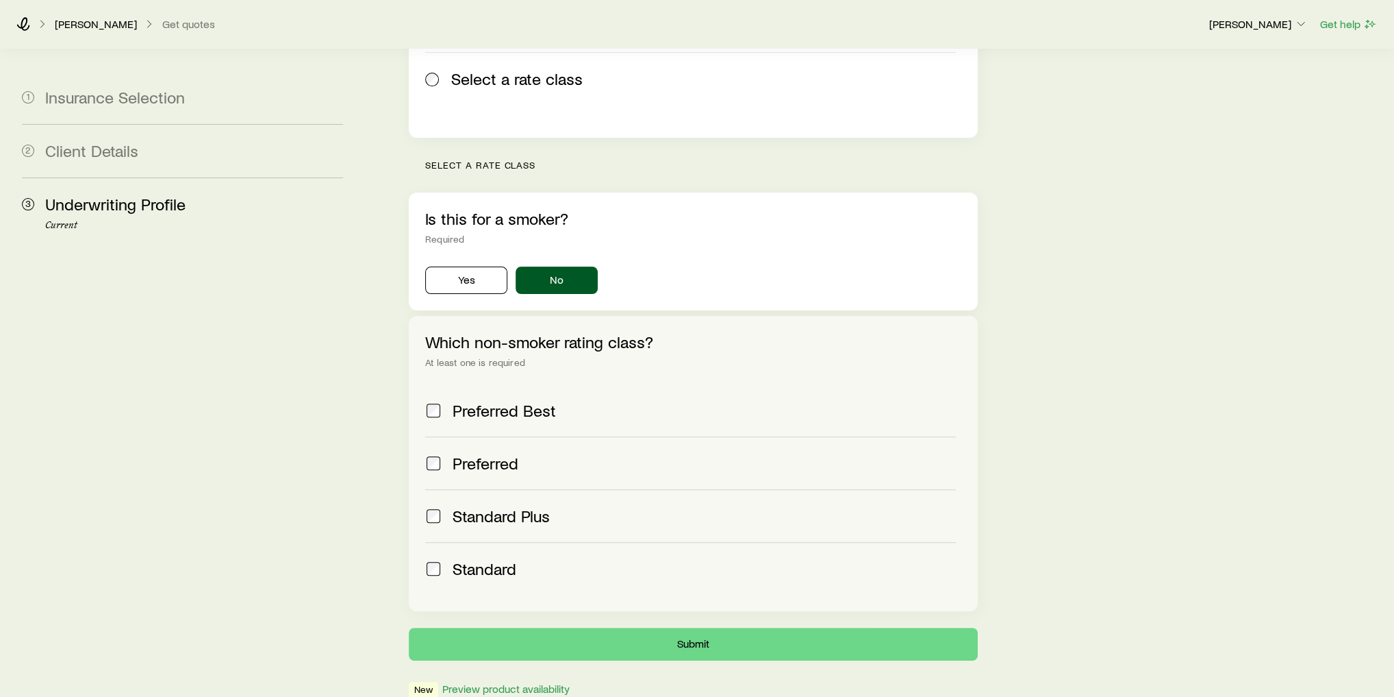
click at [480, 559] on span "Standard" at bounding box center [485, 568] width 64 height 19
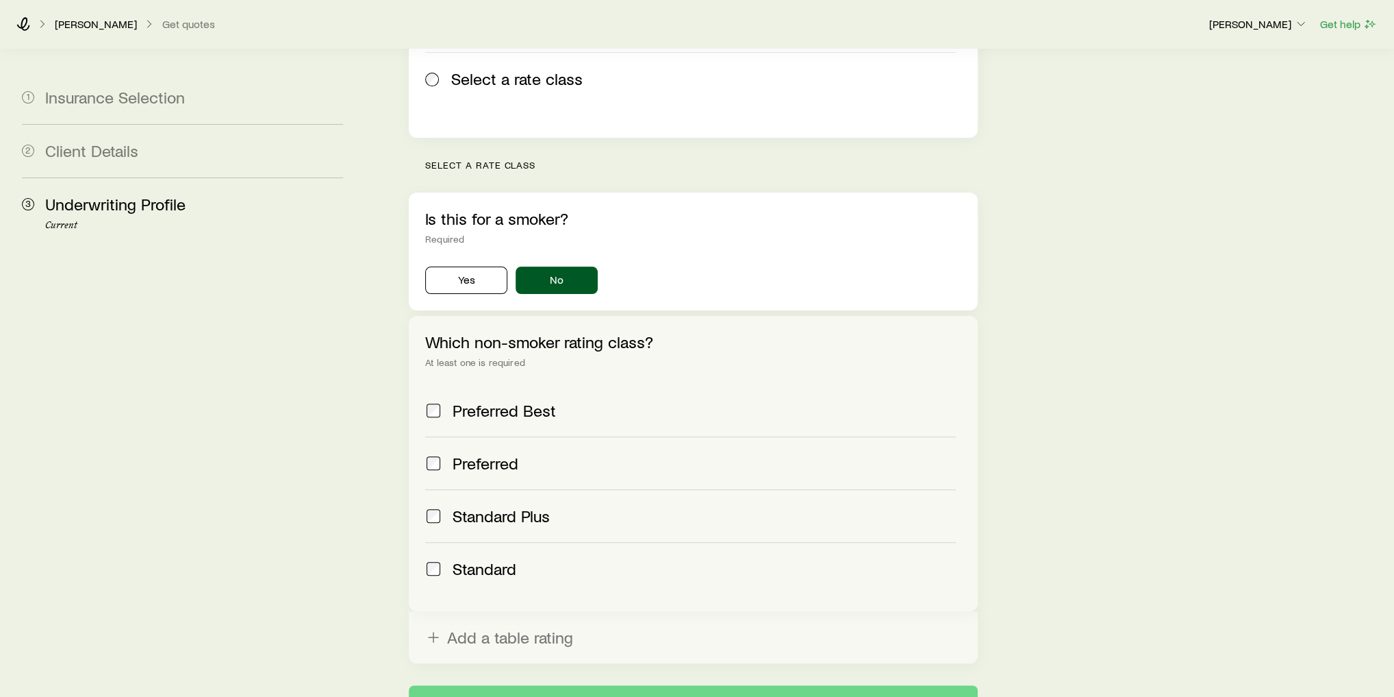
click at [480, 506] on span "Standard Plus" at bounding box center [501, 515] width 97 height 19
click at [479, 437] on label "Preferred" at bounding box center [690, 462] width 531 height 53
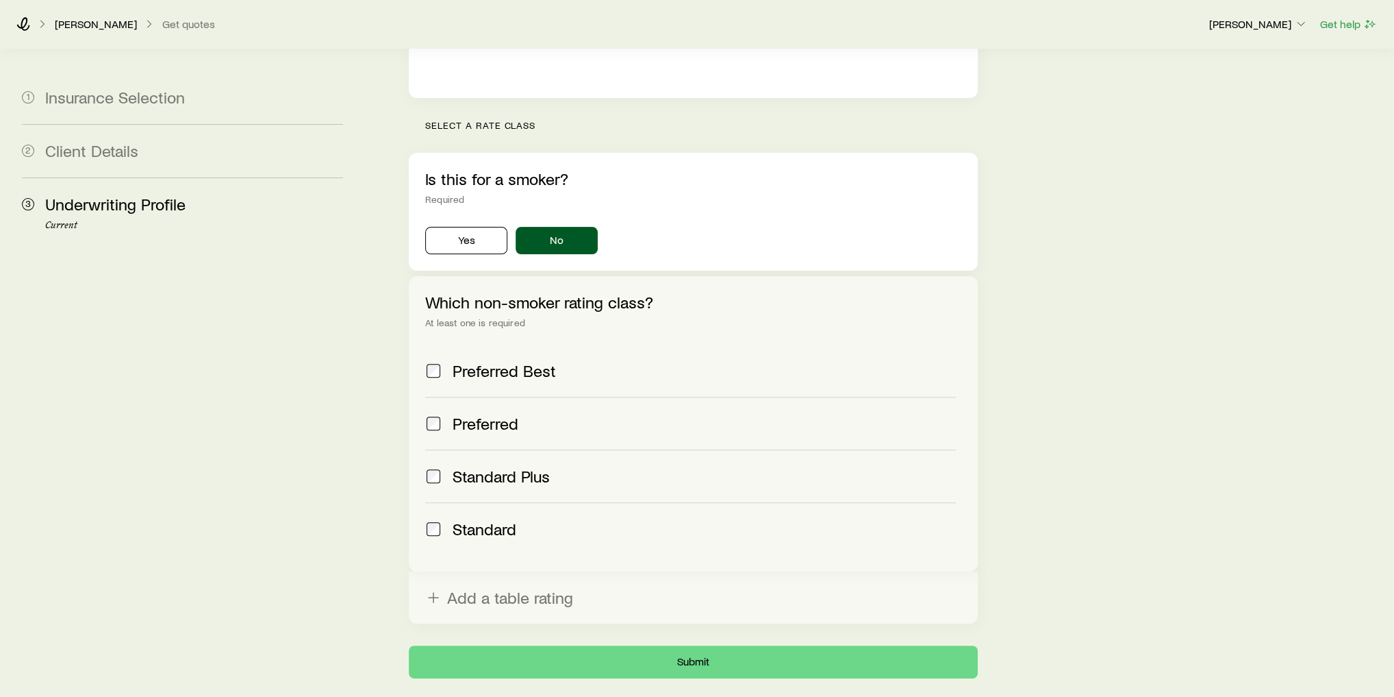
scroll to position [375, 0]
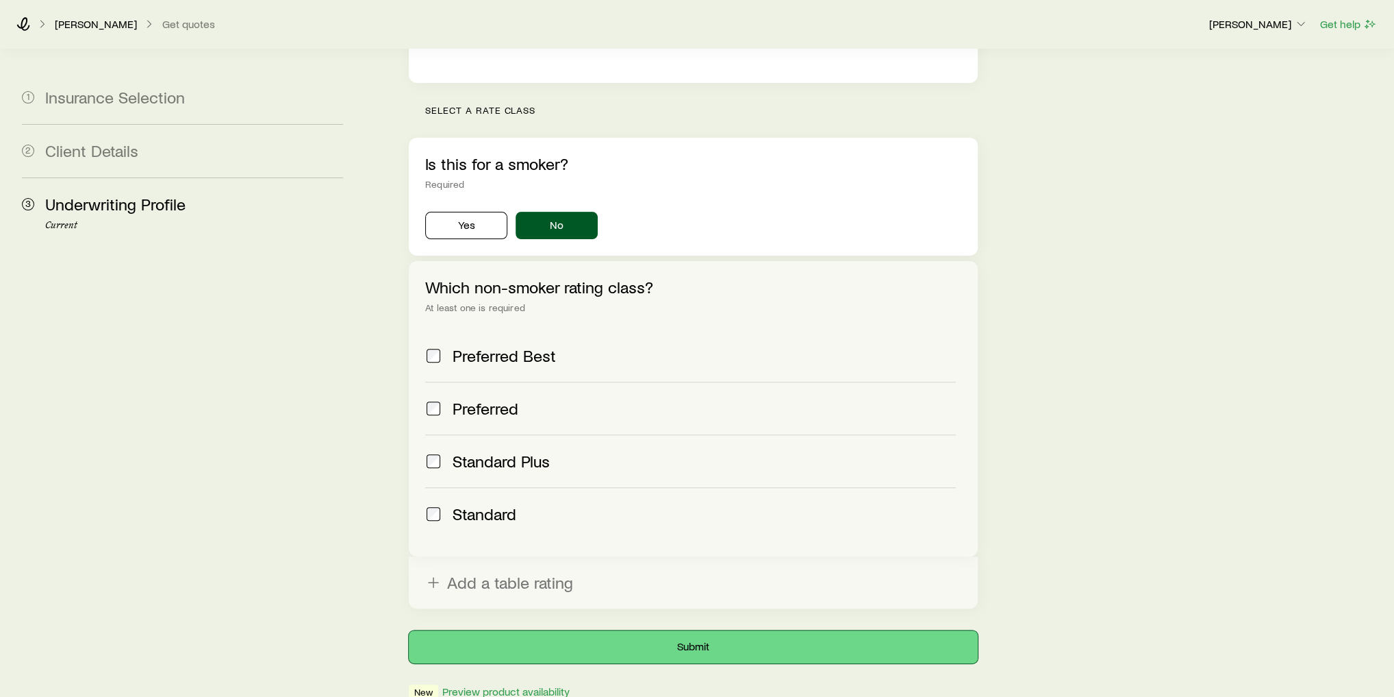
click at [618, 630] on button "Submit" at bounding box center [693, 646] width 569 height 33
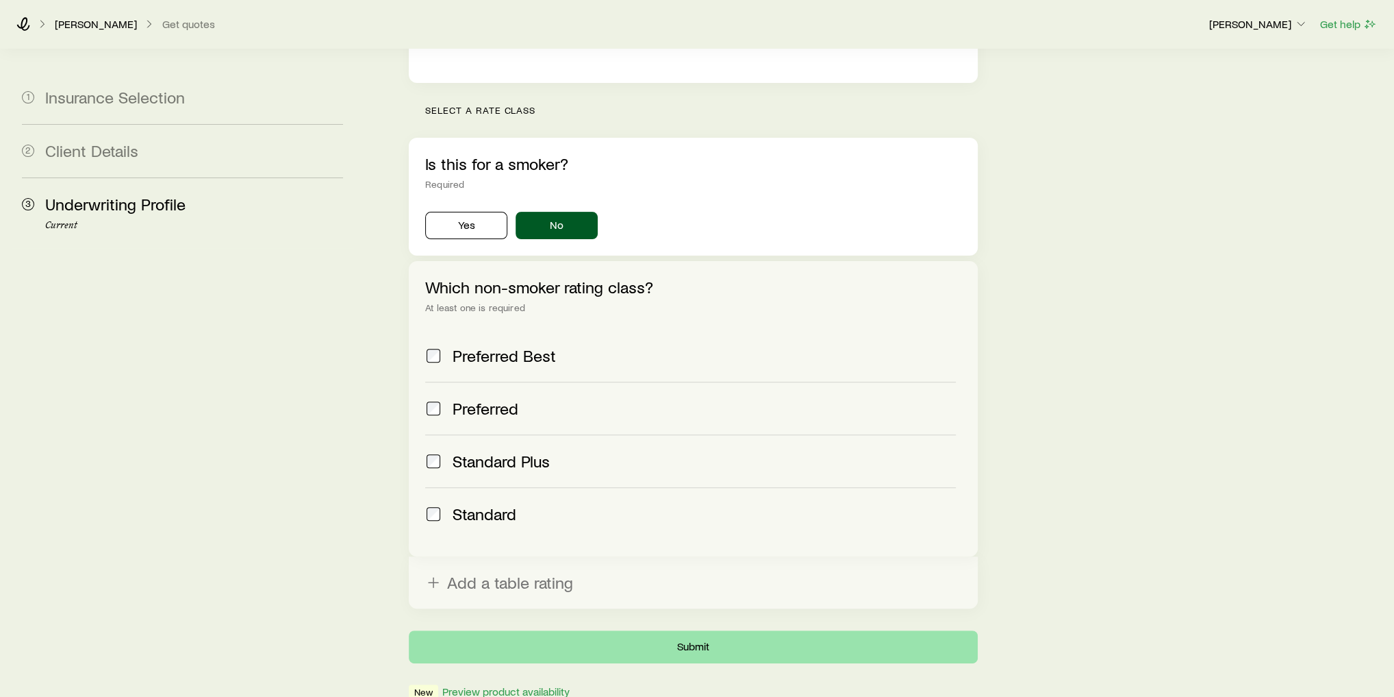
scroll to position [0, 0]
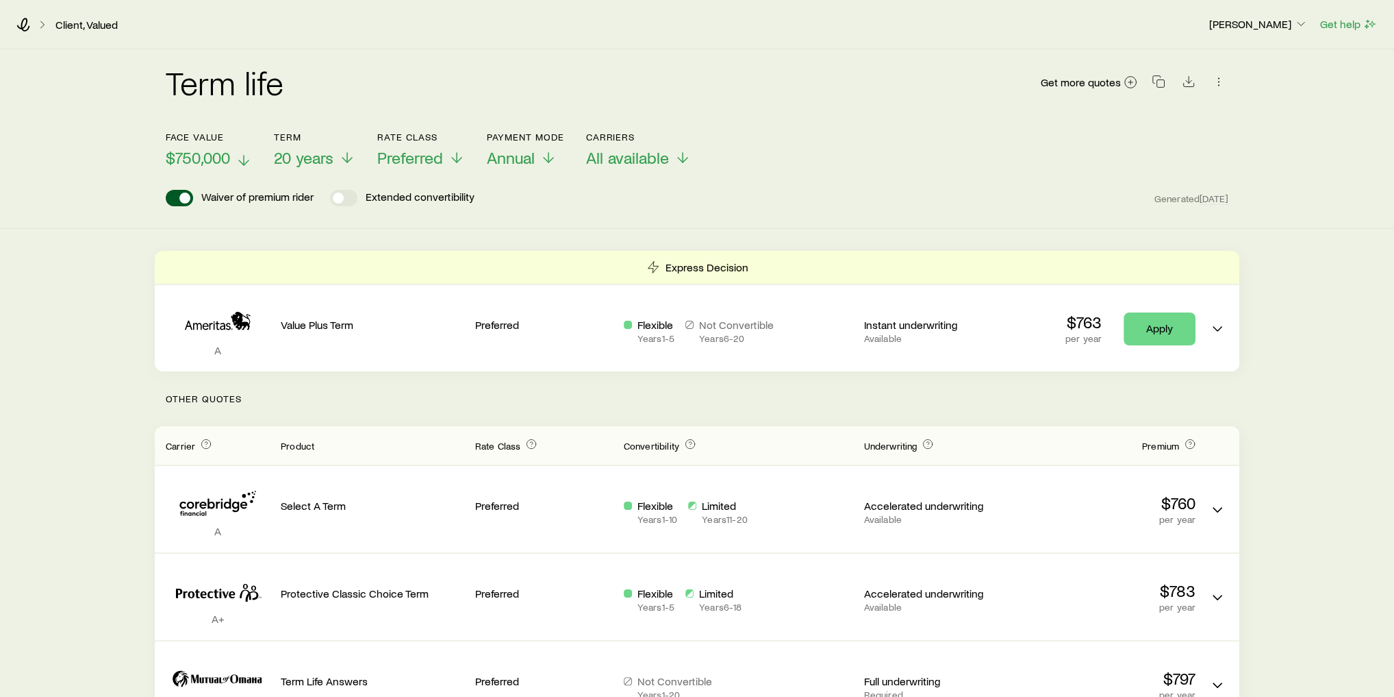
click at [214, 157] on span "$750,000" at bounding box center [198, 157] width 64 height 19
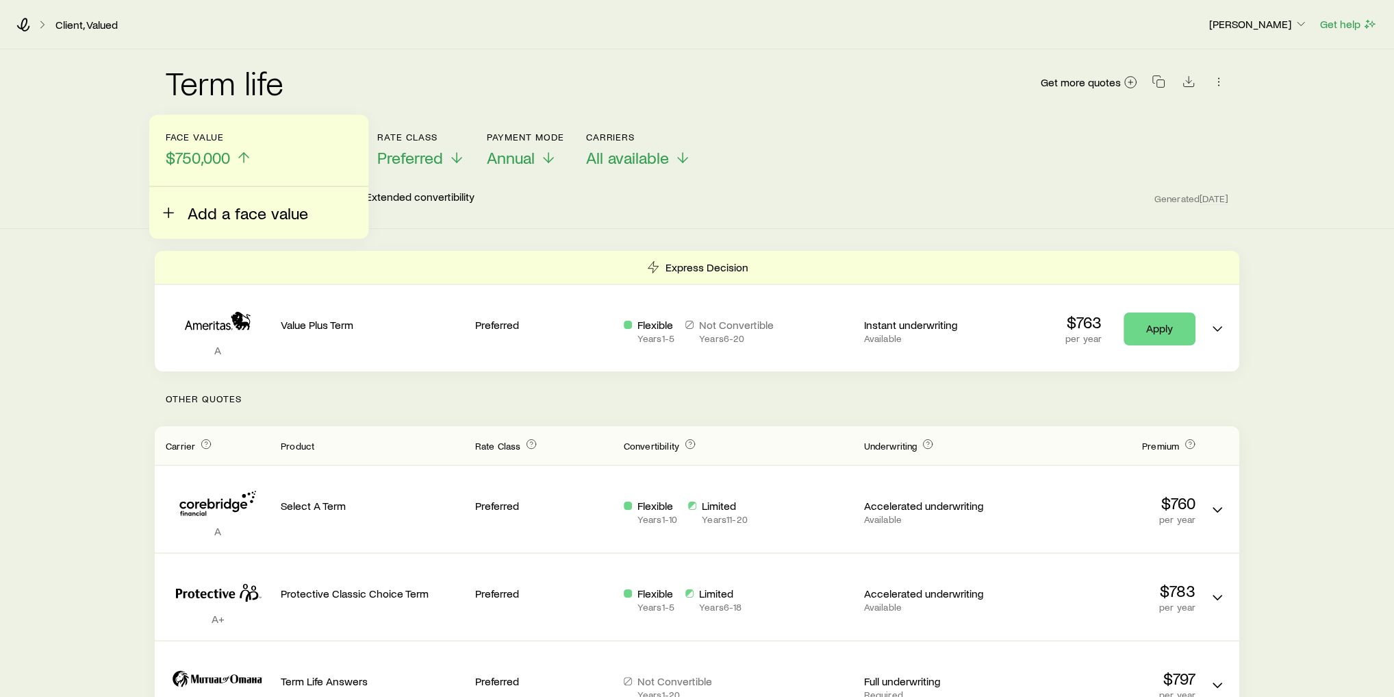
drag, startPoint x: 165, startPoint y: 216, endPoint x: 184, endPoint y: 205, distance: 22.1
click at [52, 212] on div "Term life Get more quotes Face value $750,000 Add a face value Term 20 years Ra…" at bounding box center [697, 138] width 1394 height 179
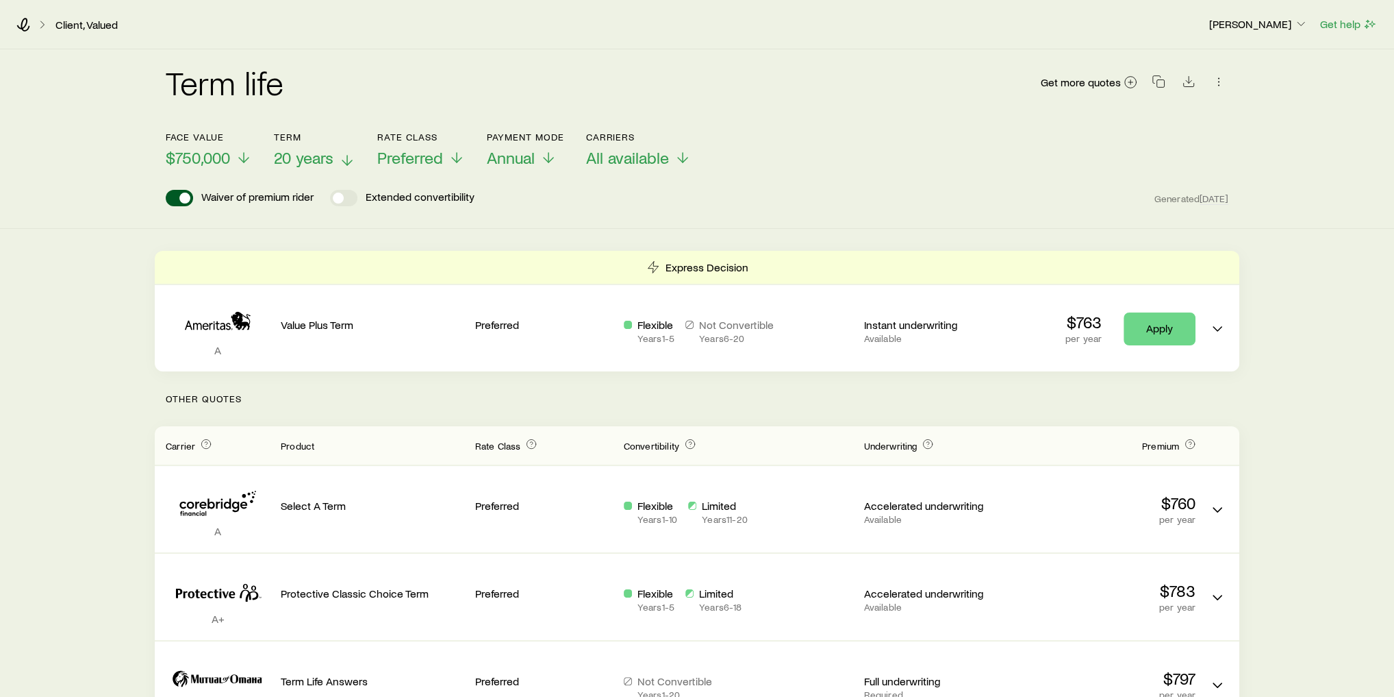
click at [297, 153] on span "20 years" at bounding box center [304, 157] width 60 height 19
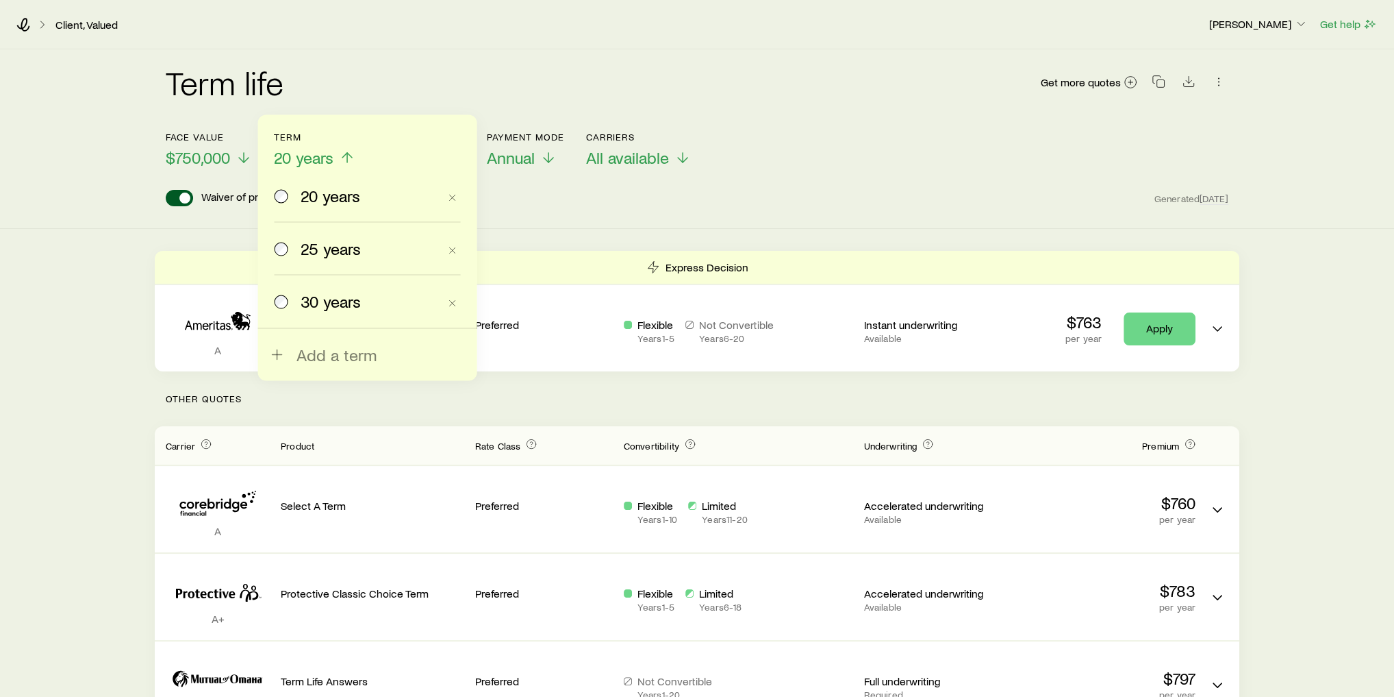
click at [184, 223] on div "Term life Get more quotes Face value $750,000 Term 20 years 20 years 25 years 3…" at bounding box center [697, 138] width 1394 height 179
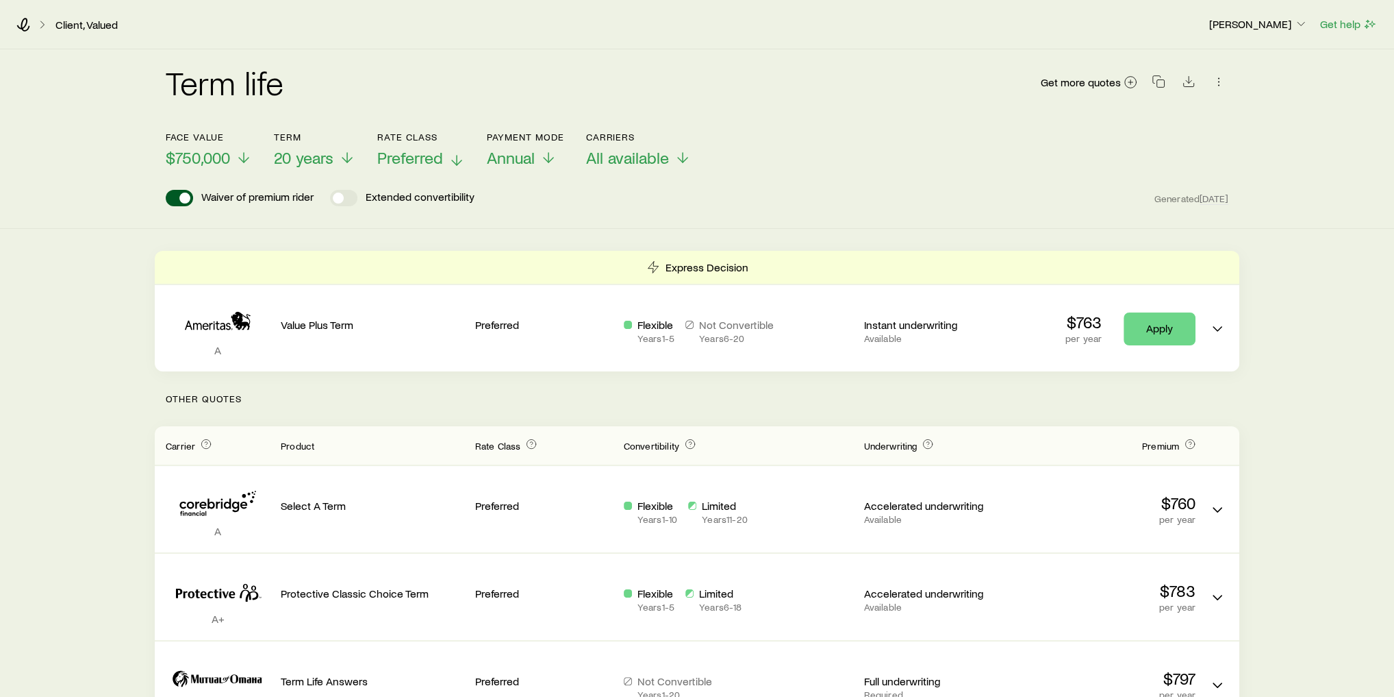
click at [439, 163] on span "Preferred" at bounding box center [410, 157] width 66 height 19
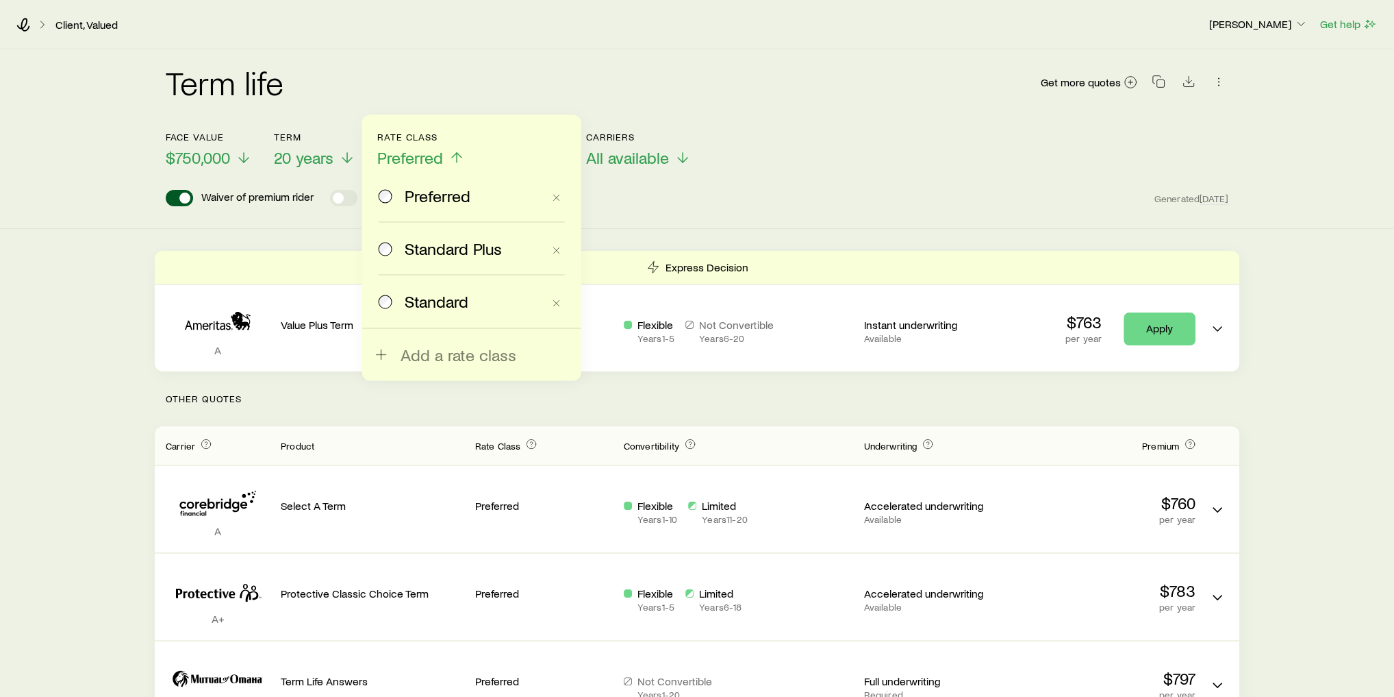
click at [460, 242] on span "Standard Plus" at bounding box center [453, 247] width 97 height 19
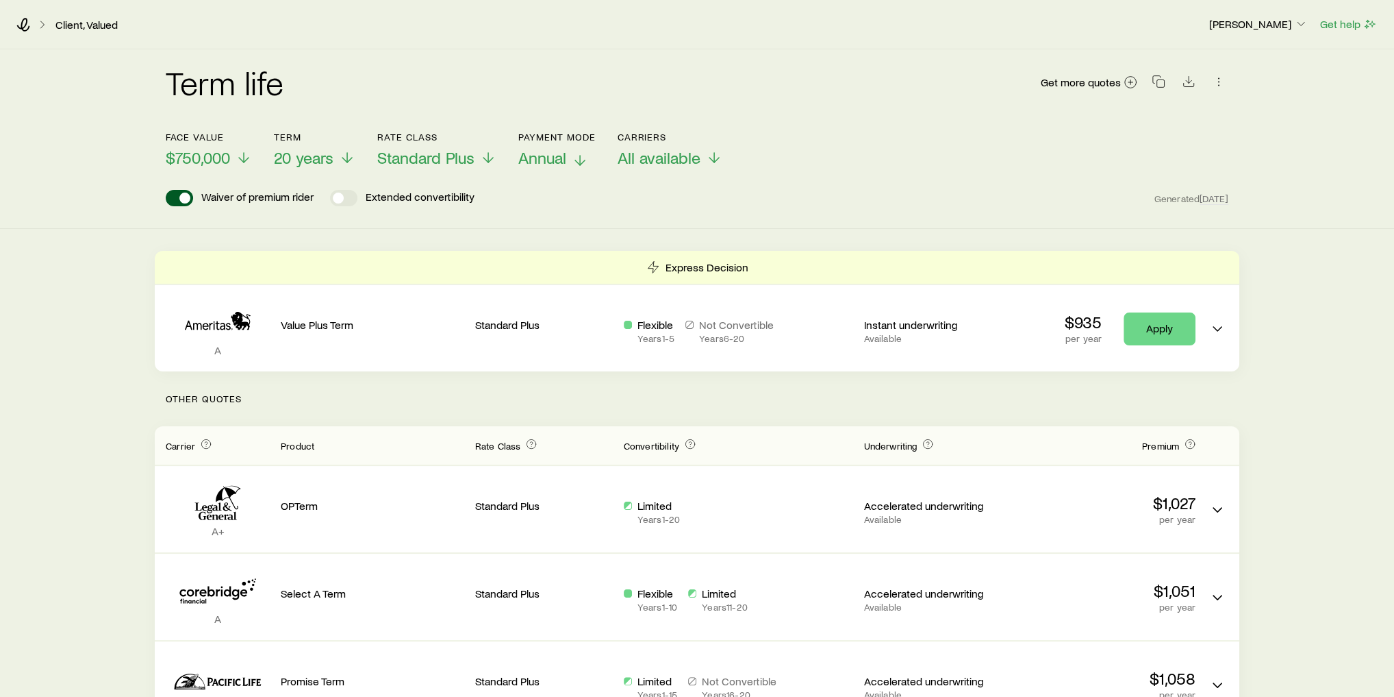
click at [555, 162] on span "Annual" at bounding box center [542, 157] width 48 height 19
click at [717, 93] on div "Term life Get more quotes" at bounding box center [697, 90] width 1063 height 49
click at [666, 162] on span "All available" at bounding box center [659, 157] width 83 height 19
click at [955, 227] on div "Term life Get more quotes Face value $750,000 Term 20 years Rate Class Standard…" at bounding box center [697, 138] width 1394 height 179
click at [1159, 86] on icon "button" at bounding box center [1159, 82] width 14 height 14
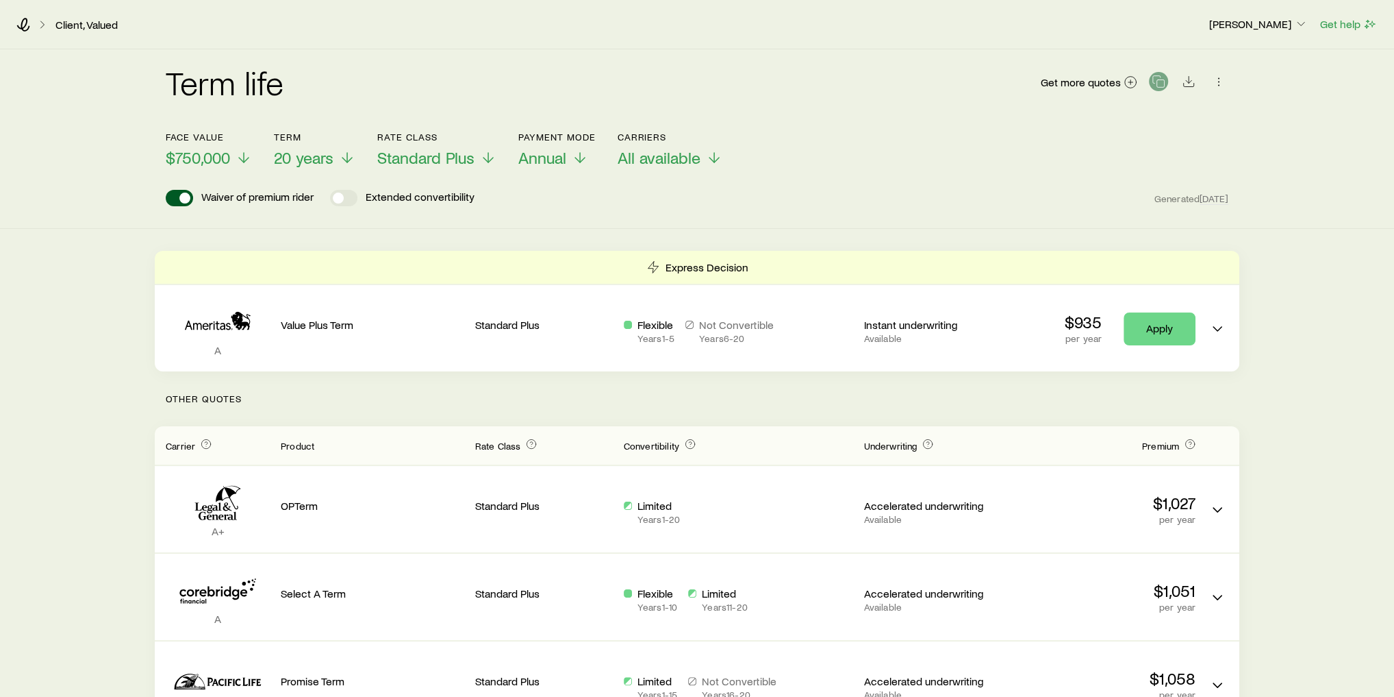
click at [67, 184] on div "Term life Get more quotes Face value $750,000 Term 20 years Rate Class Standard…" at bounding box center [697, 138] width 1394 height 179
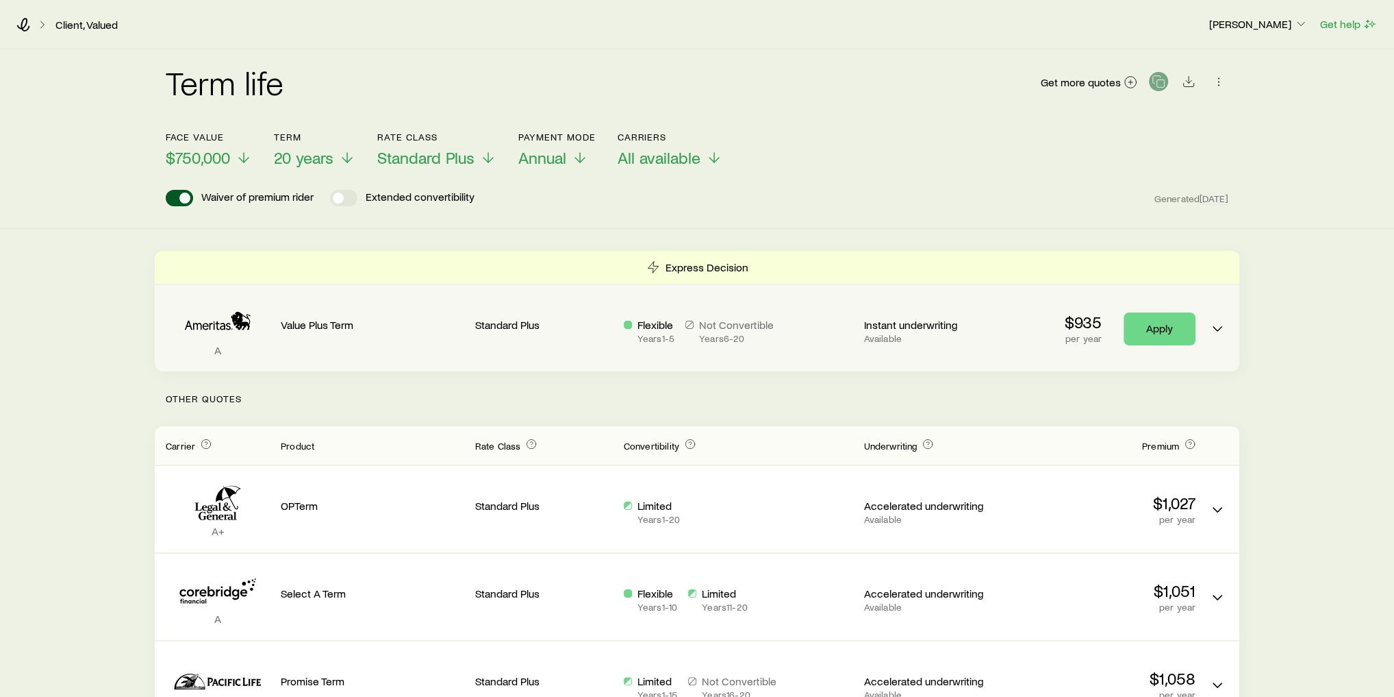
click at [211, 343] on p "A" at bounding box center [218, 350] width 104 height 14
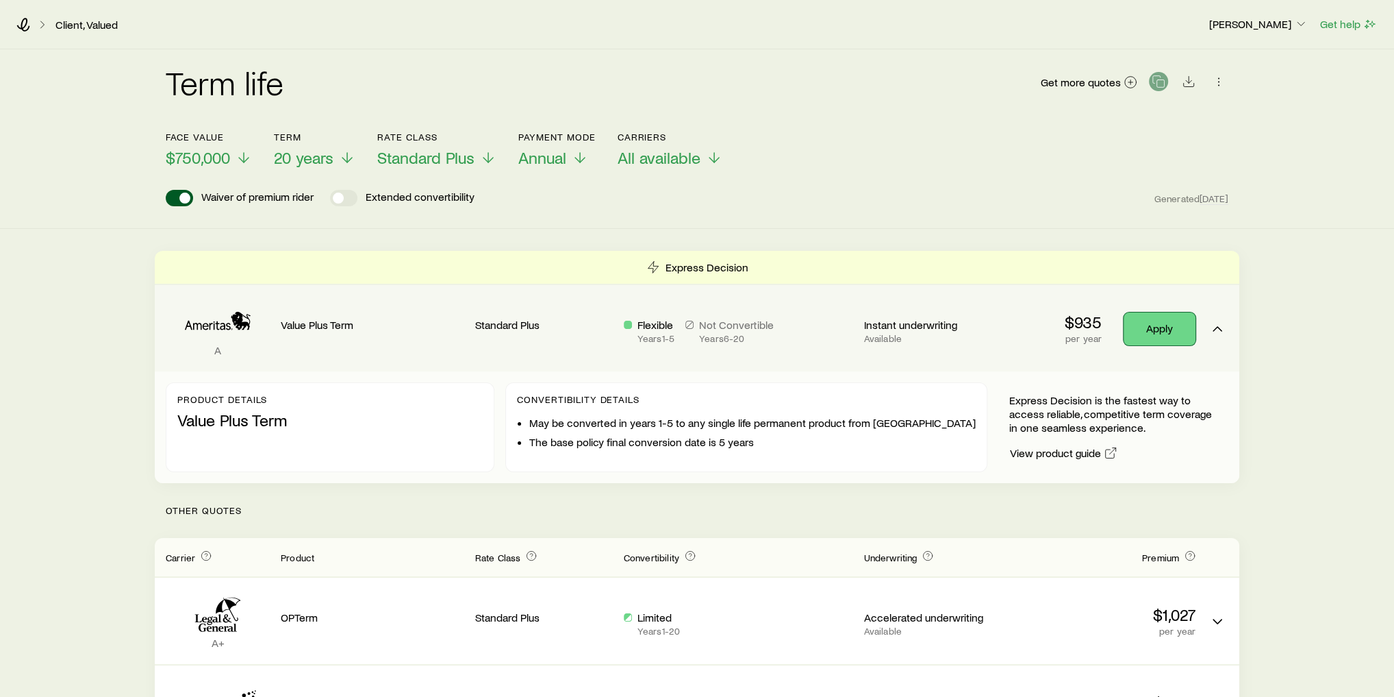
click at [1164, 332] on link "Apply" at bounding box center [1160, 328] width 72 height 33
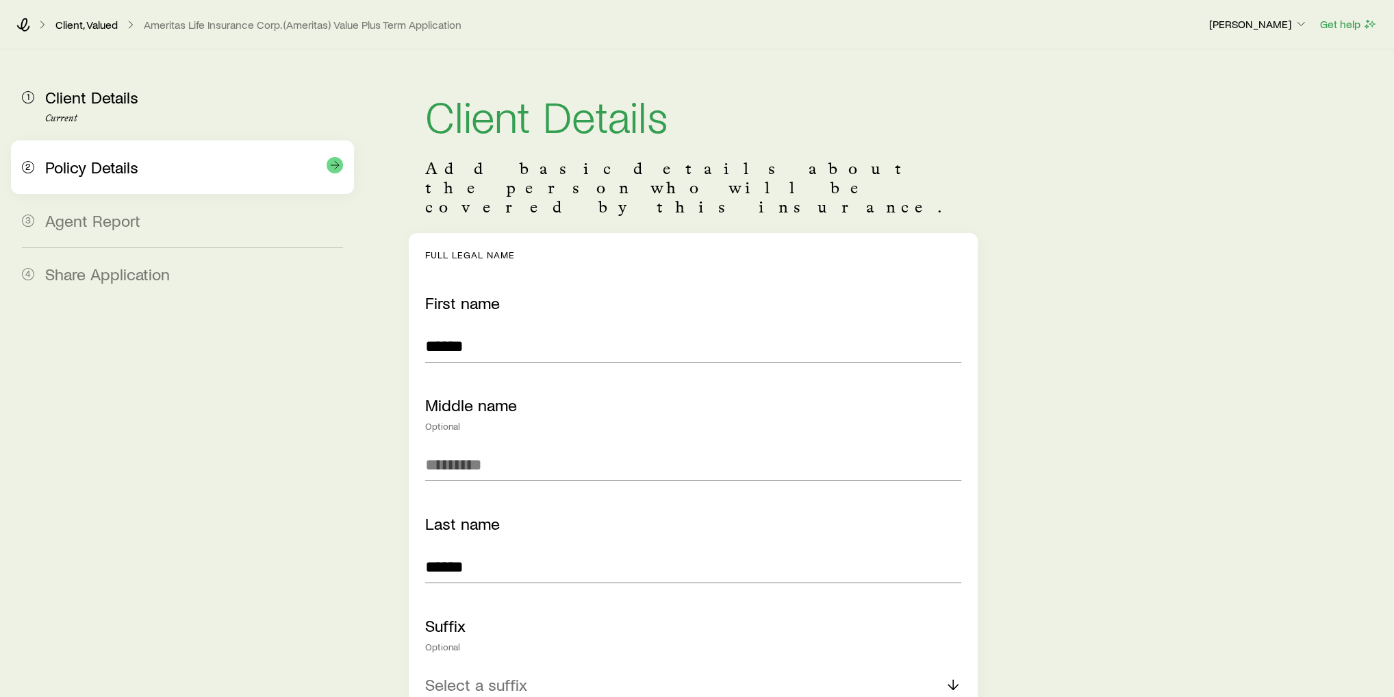
click at [160, 185] on div "2 Policy Details" at bounding box center [182, 166] width 321 height 53
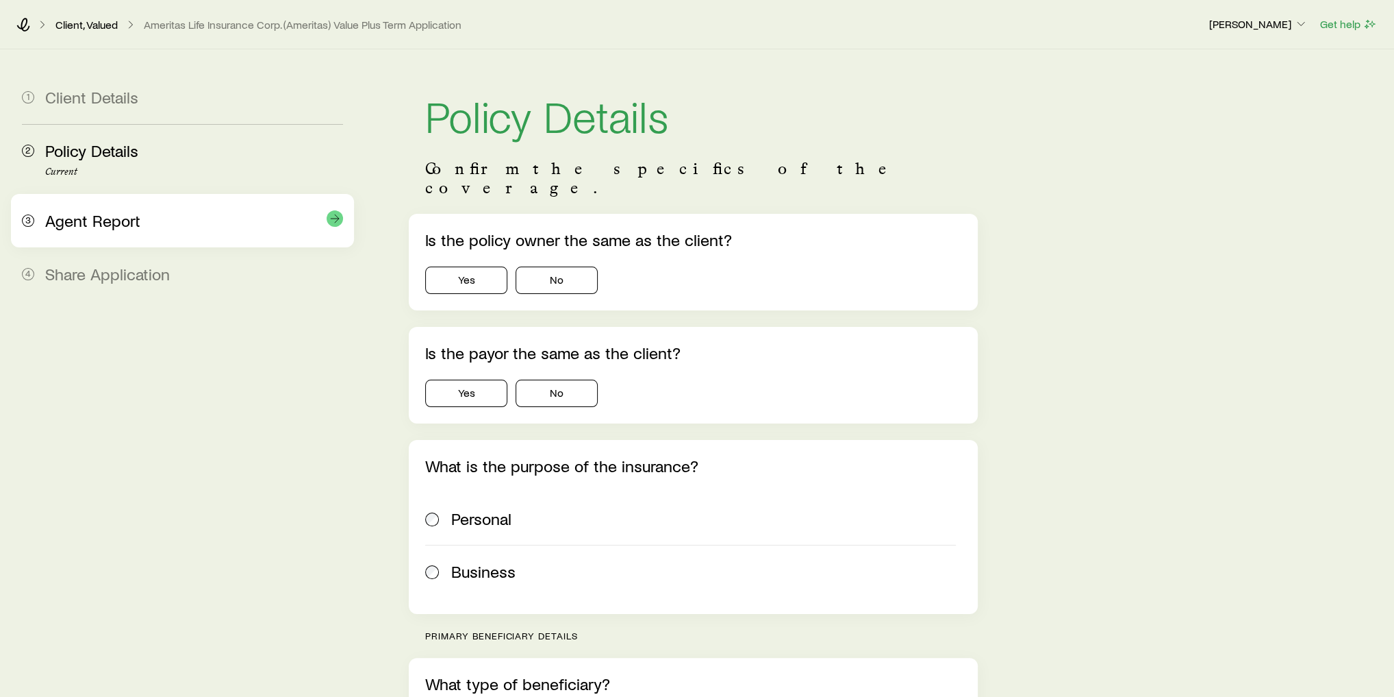
click at [154, 223] on div "Agent Report" at bounding box center [194, 221] width 298 height 20
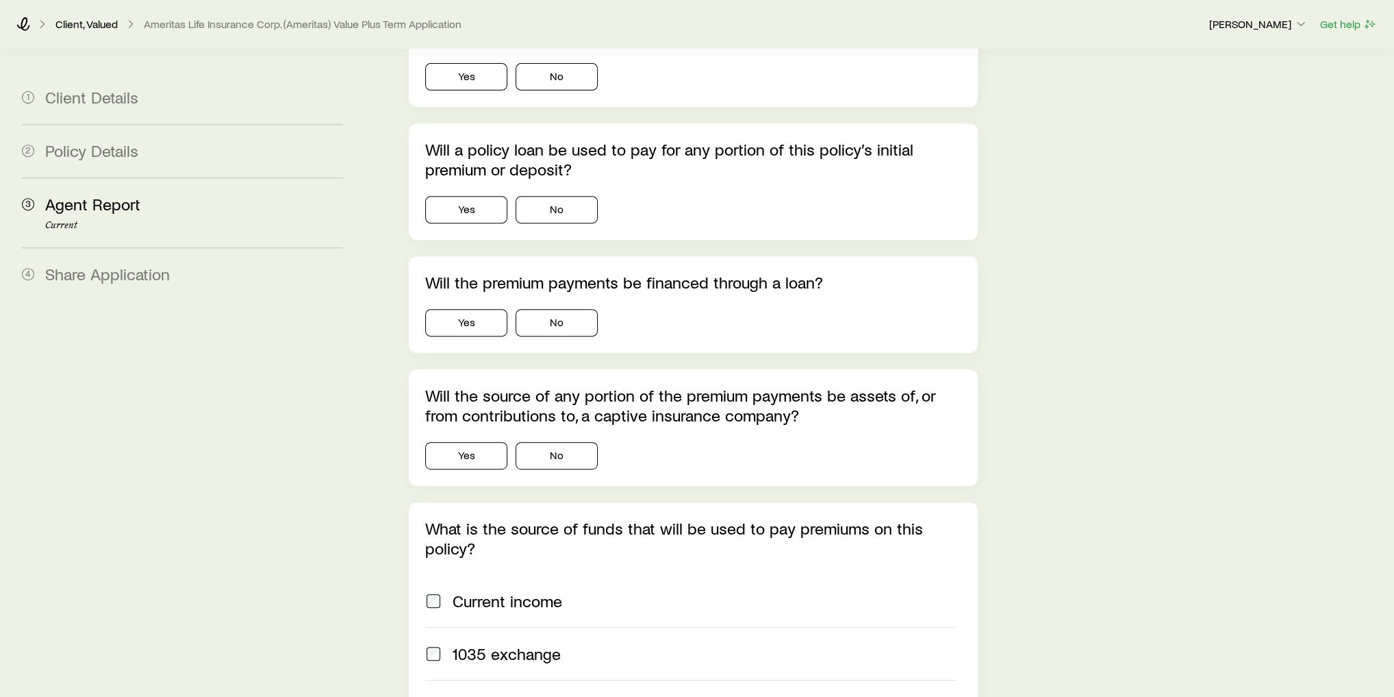
scroll to position [557, 0]
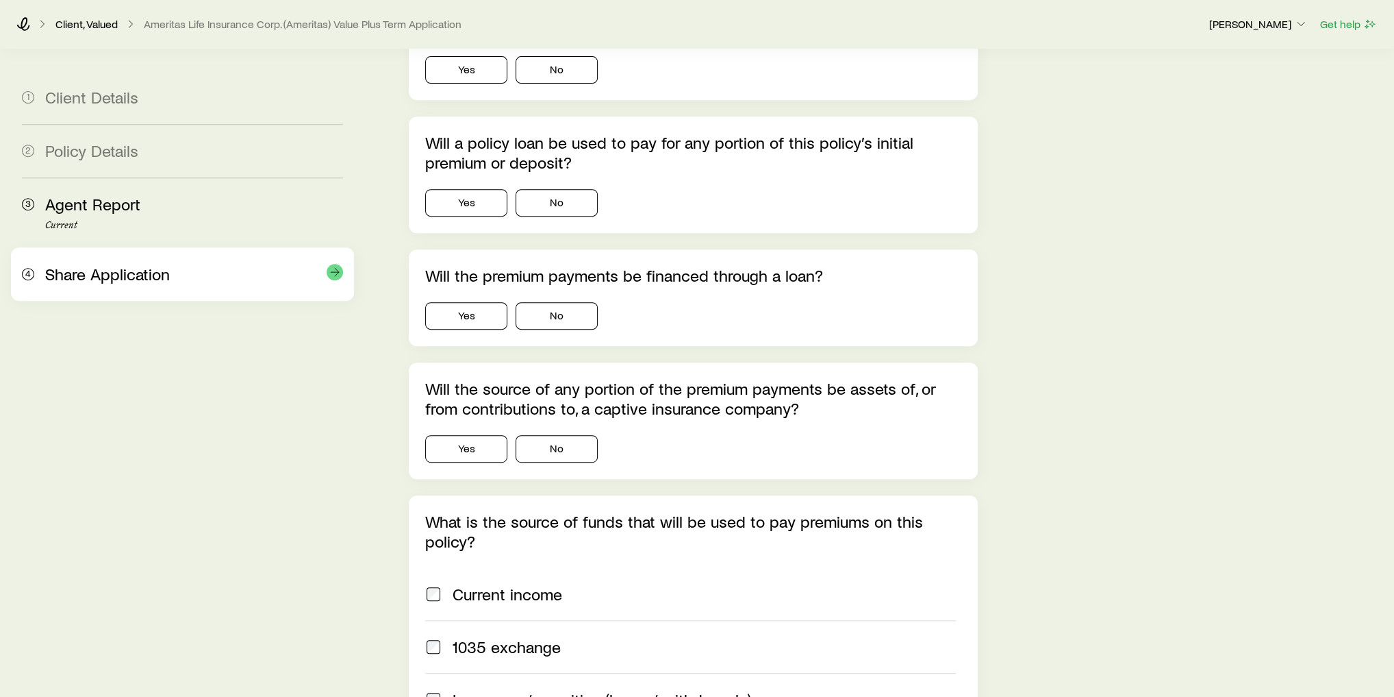
click at [108, 268] on span "Share Application" at bounding box center [107, 274] width 125 height 20
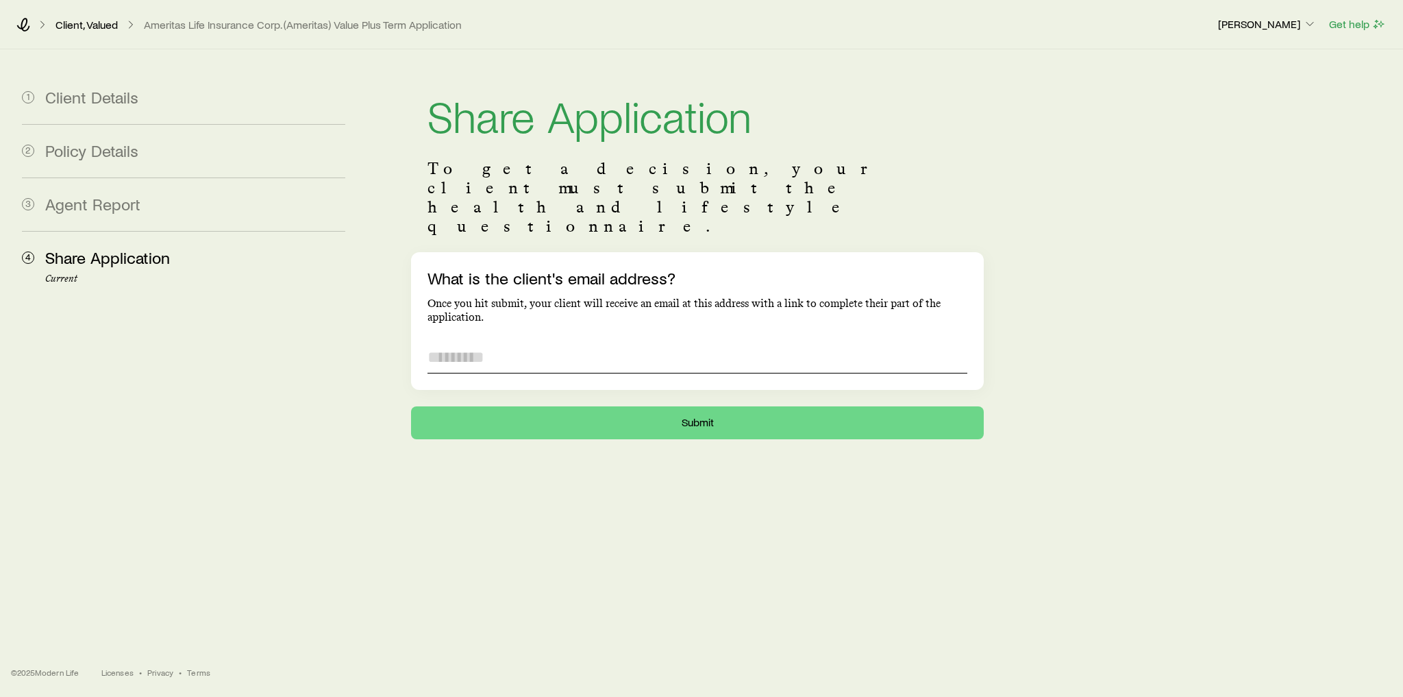
click at [464, 340] on input "What is the client's email address?" at bounding box center [697, 356] width 540 height 33
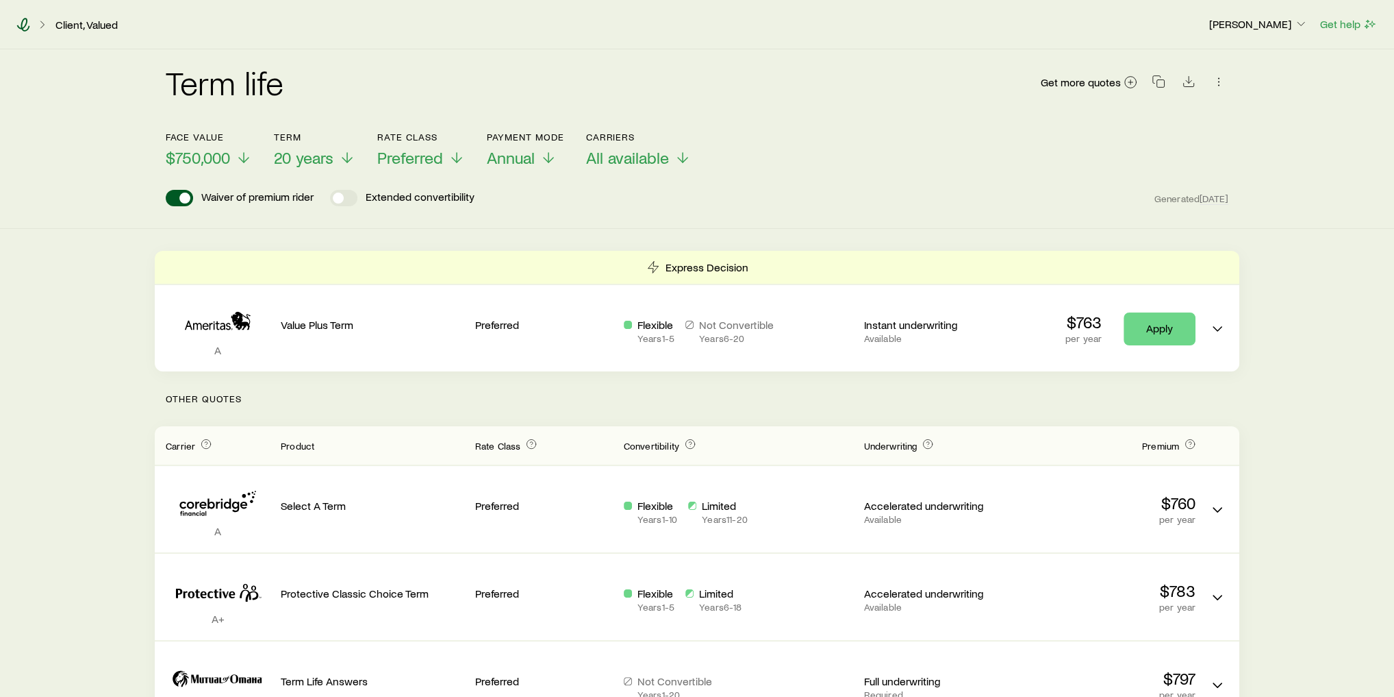
click at [21, 25] on icon at bounding box center [23, 25] width 13 height 14
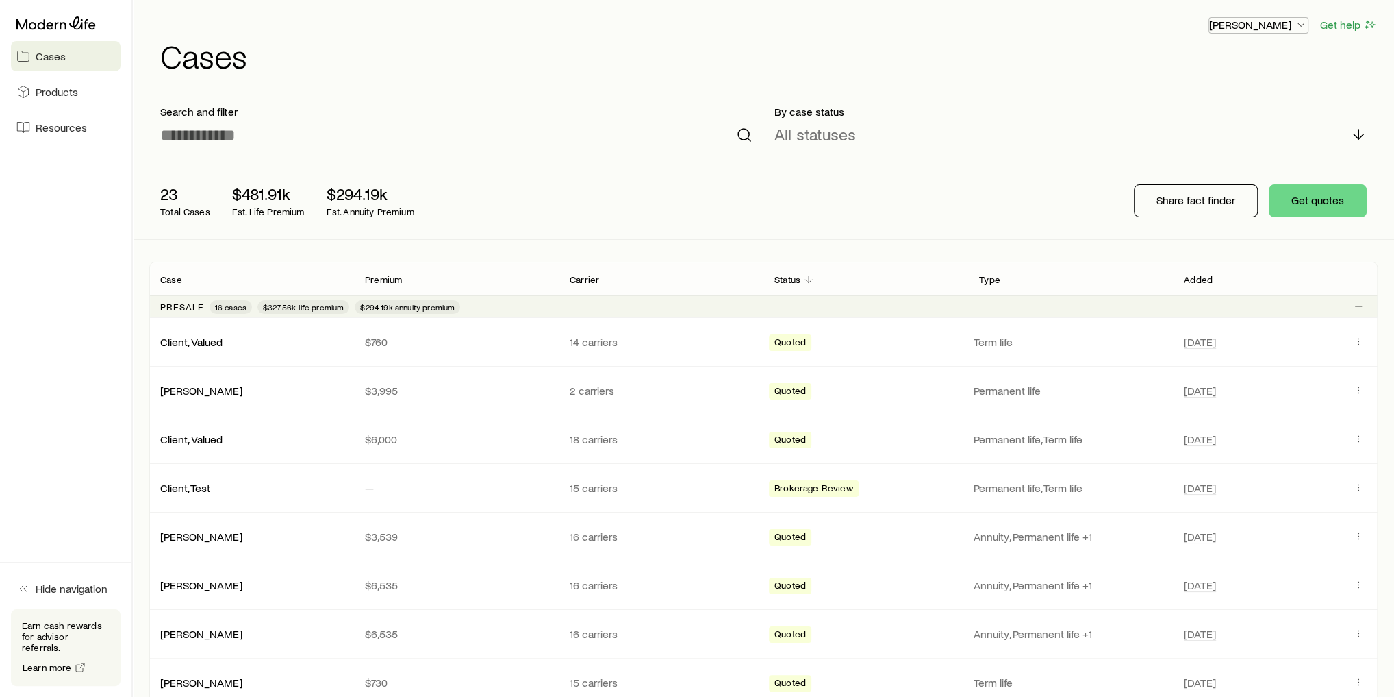
click at [1282, 23] on p "[PERSON_NAME]" at bounding box center [1258, 25] width 99 height 14
click at [1246, 51] on link "Licenses and contracts" at bounding box center [1227, 62] width 153 height 25
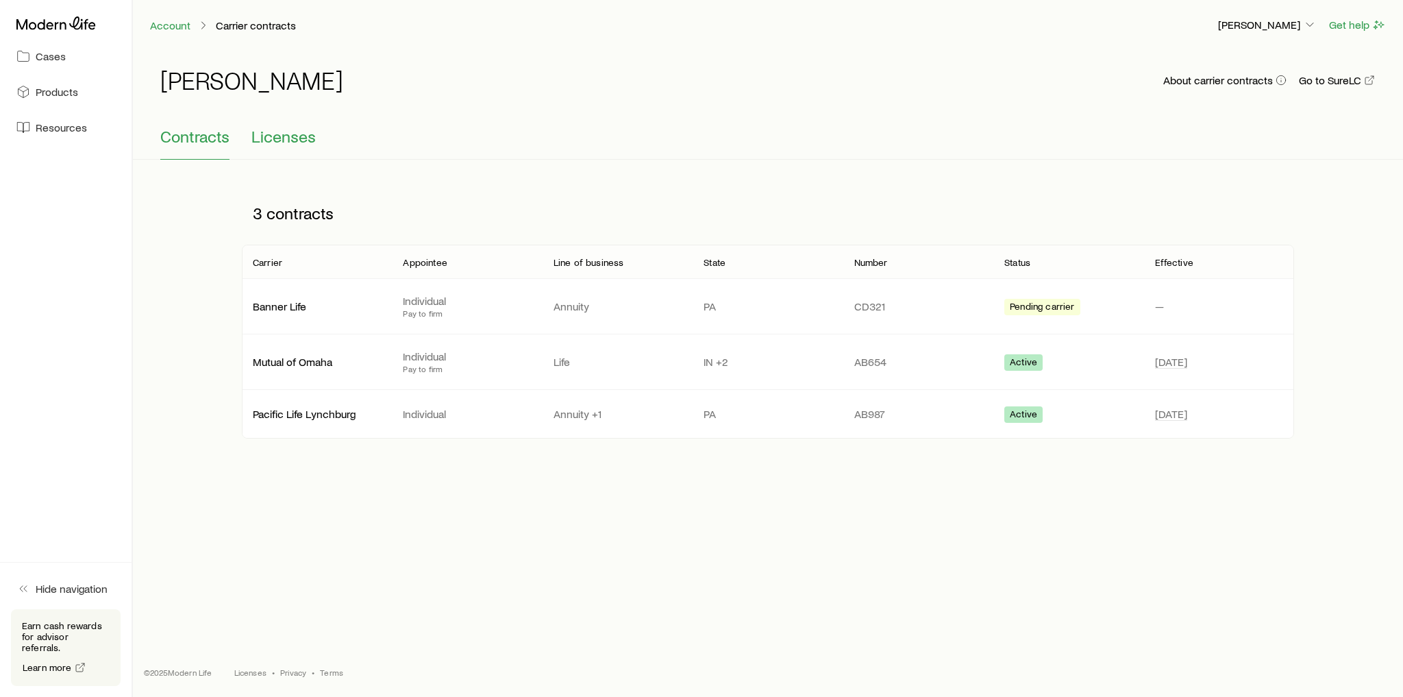
click at [289, 142] on span "Licenses" at bounding box center [283, 136] width 64 height 19
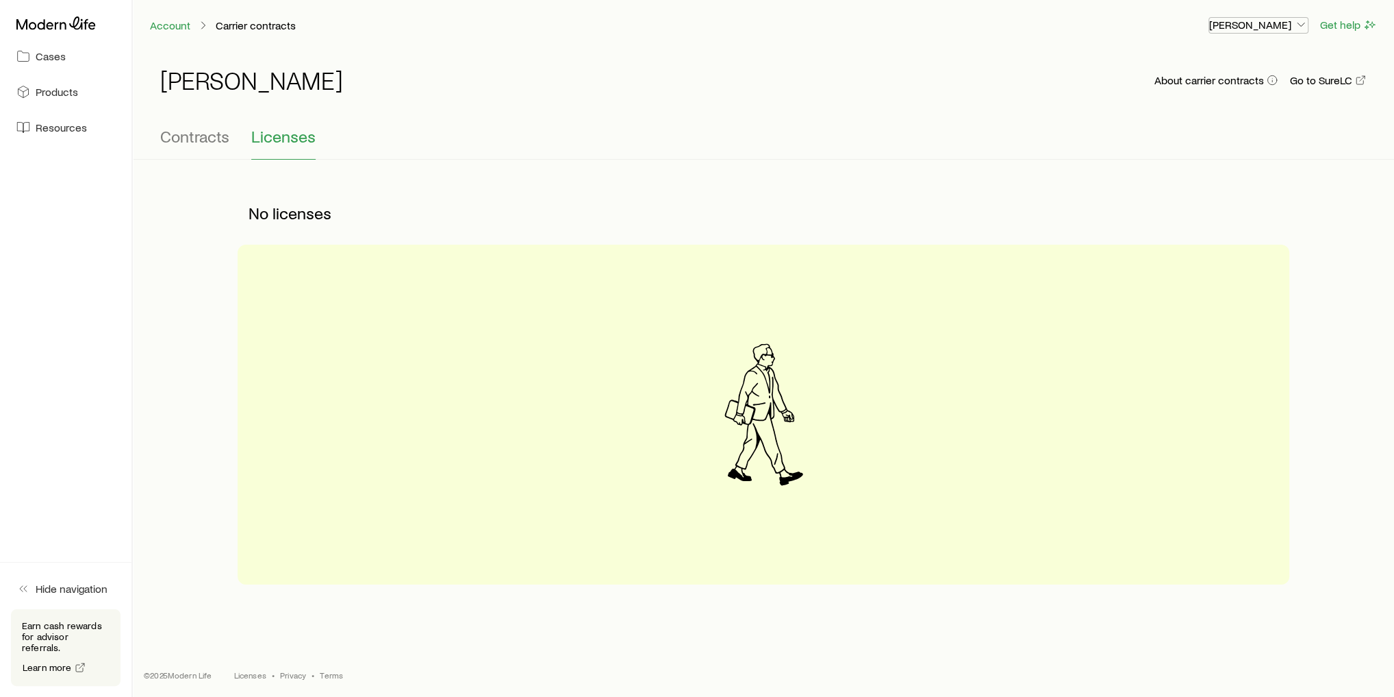
click at [1238, 23] on p "[PERSON_NAME]" at bounding box center [1258, 25] width 99 height 14
click at [1246, 88] on span "Commission schedule" at bounding box center [1227, 93] width 105 height 14
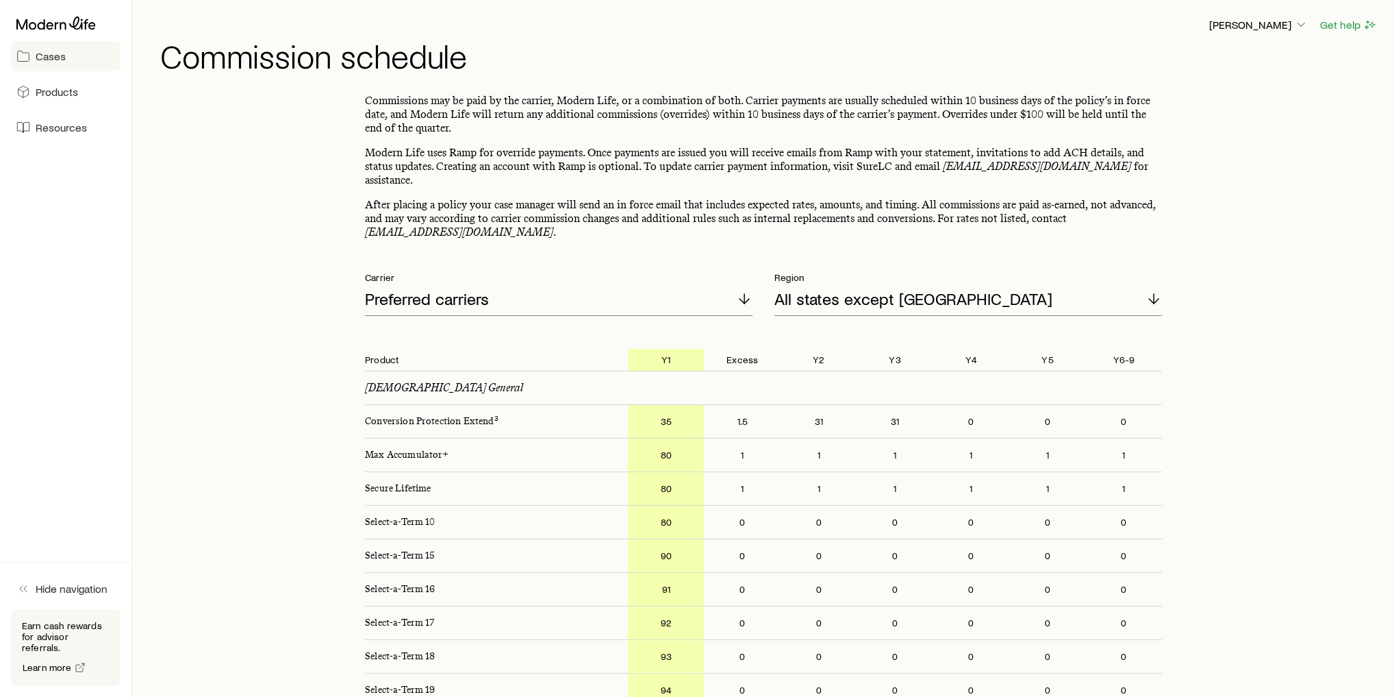
click at [64, 64] on link "Cases" at bounding box center [66, 56] width 110 height 30
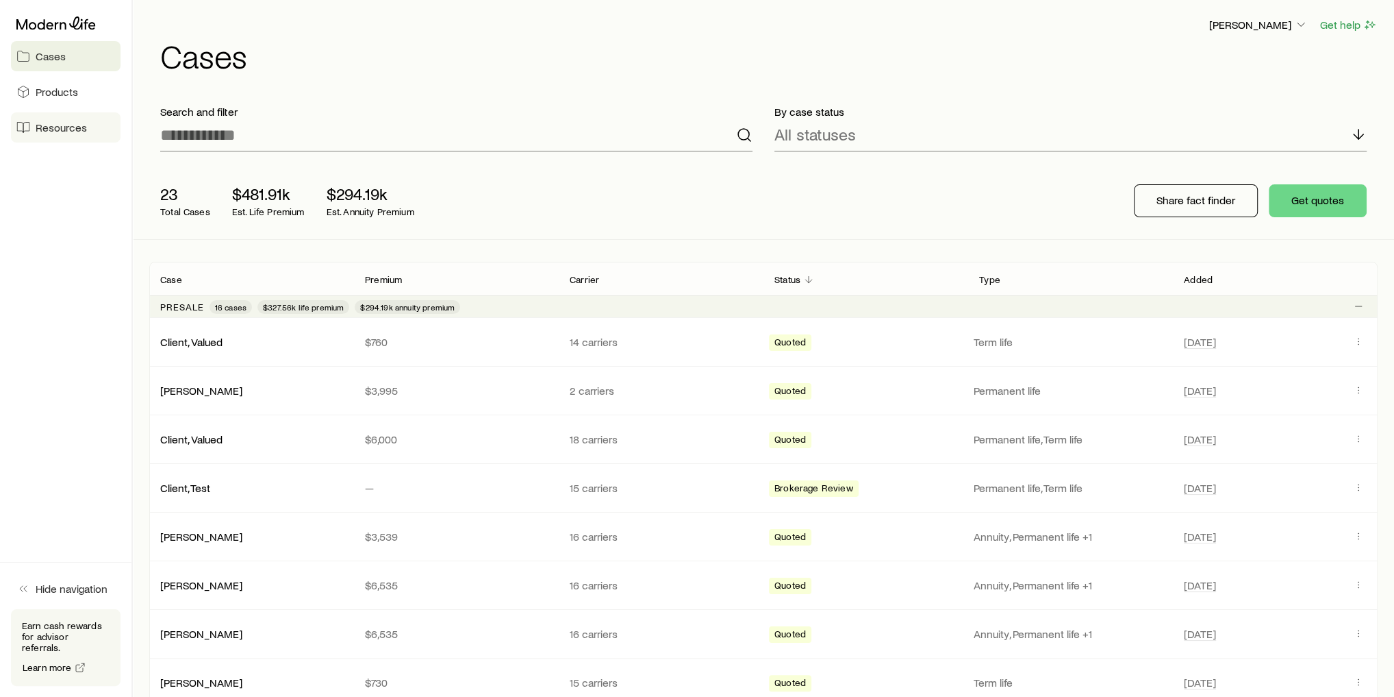
click at [58, 129] on span "Resources" at bounding box center [61, 128] width 51 height 14
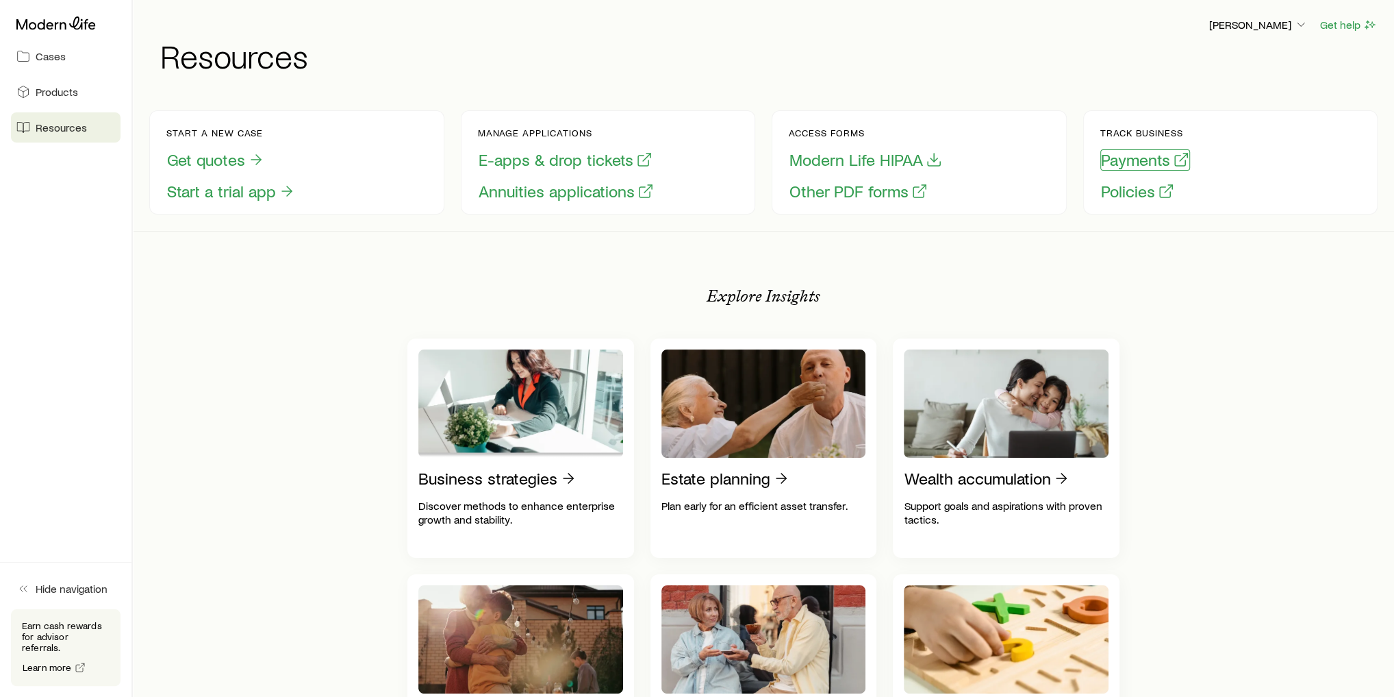
click at [1140, 162] on button "Payments" at bounding box center [1146, 159] width 90 height 21
